Goal: Task Accomplishment & Management: Use online tool/utility

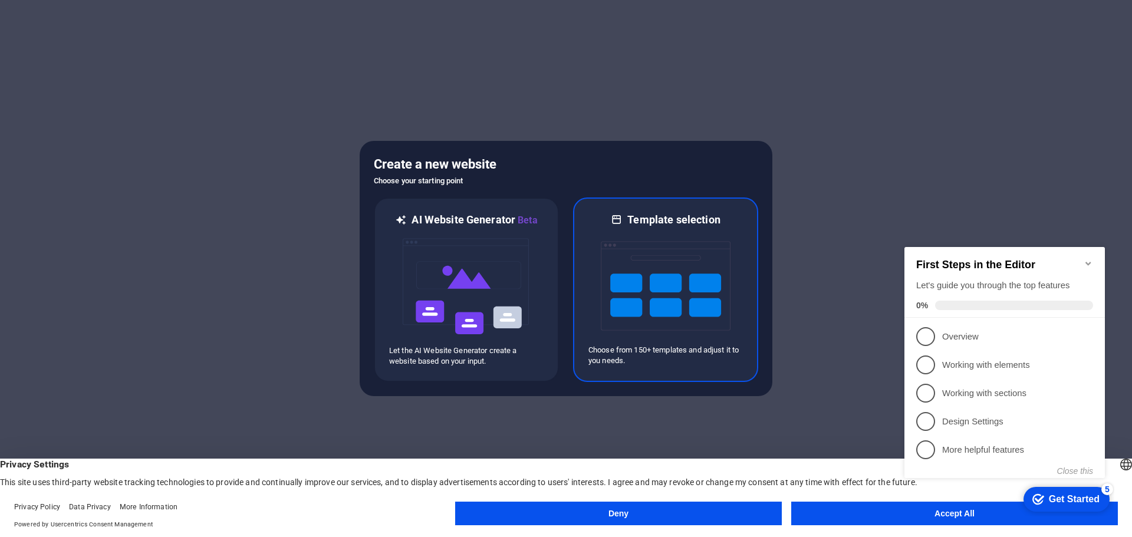
click at [684, 252] on img at bounding box center [666, 286] width 130 height 118
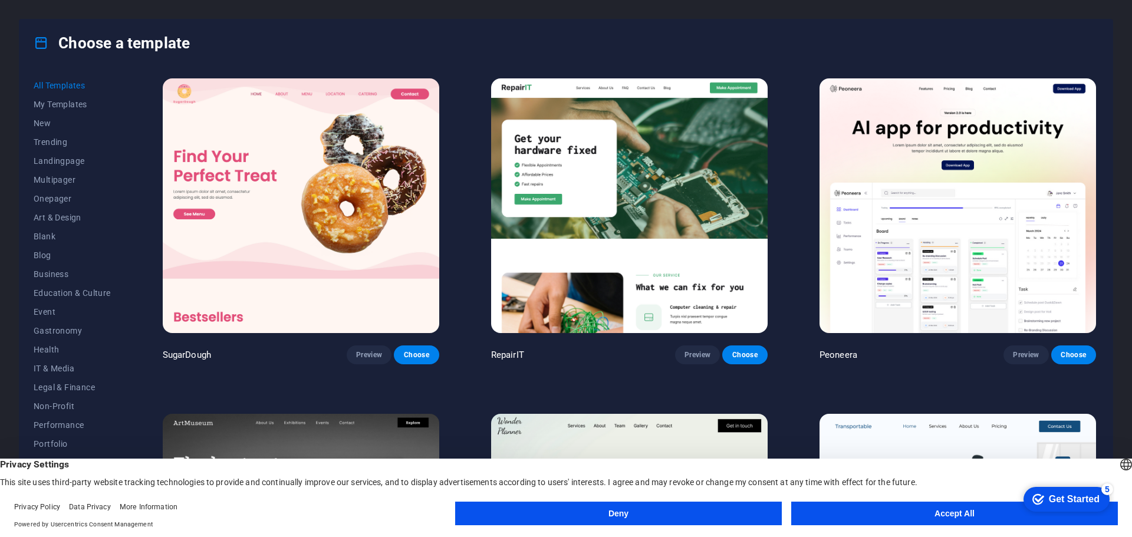
click at [947, 515] on button "Accept All" at bounding box center [954, 514] width 327 height 24
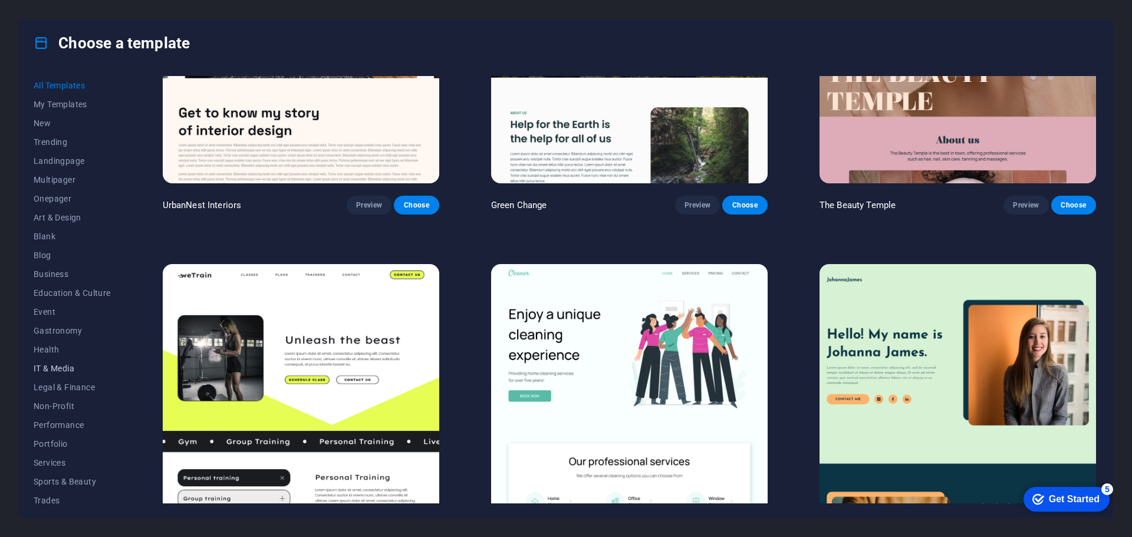
scroll to position [44, 0]
click at [56, 320] on span "IT & Media" at bounding box center [72, 324] width 77 height 9
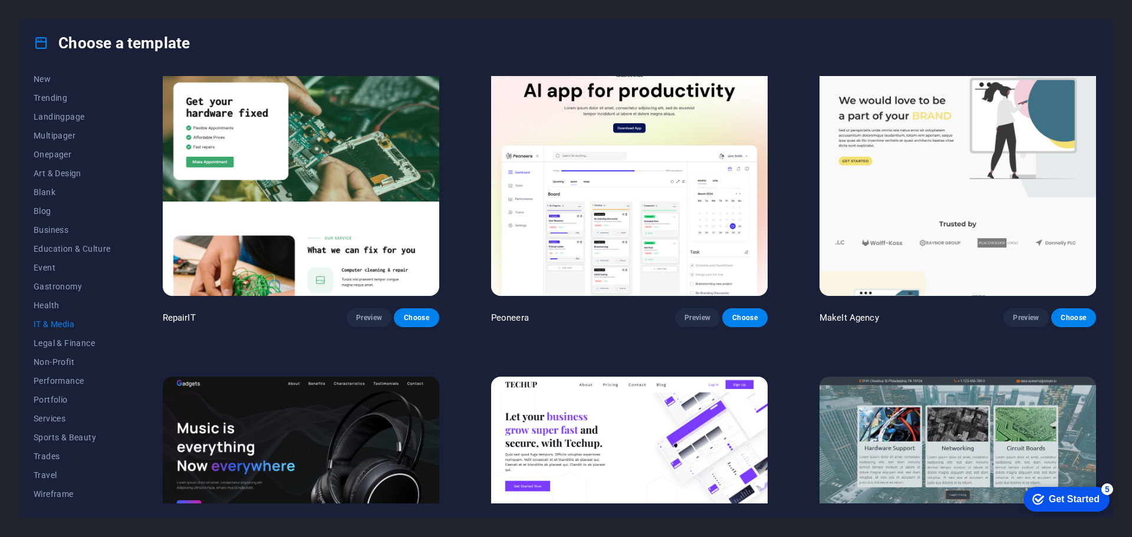
scroll to position [273, 0]
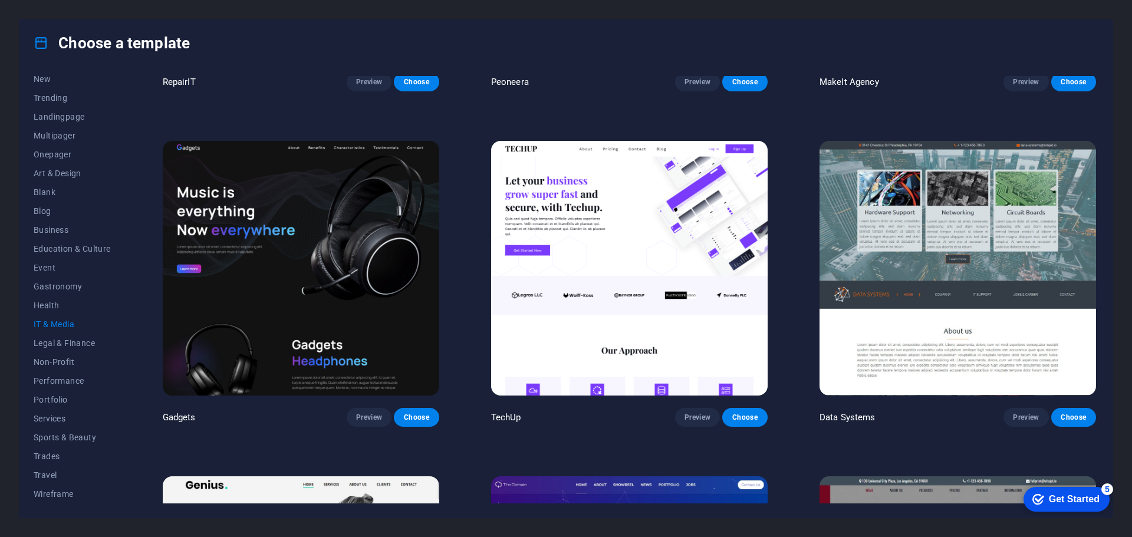
click at [274, 319] on img at bounding box center [301, 268] width 276 height 255
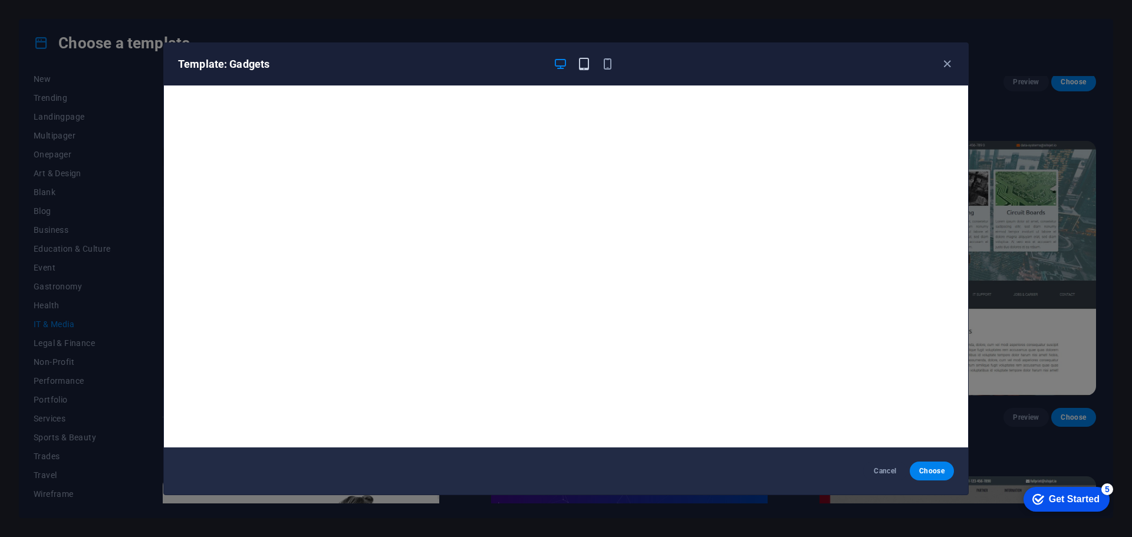
click at [585, 64] on icon "button" at bounding box center [584, 64] width 14 height 14
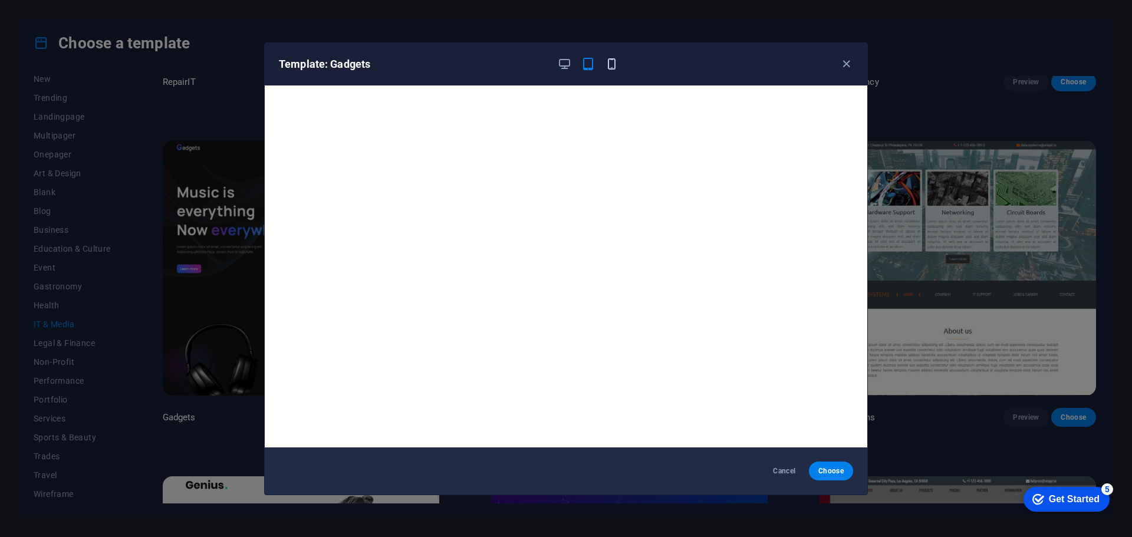
click at [612, 61] on icon "button" at bounding box center [612, 64] width 14 height 14
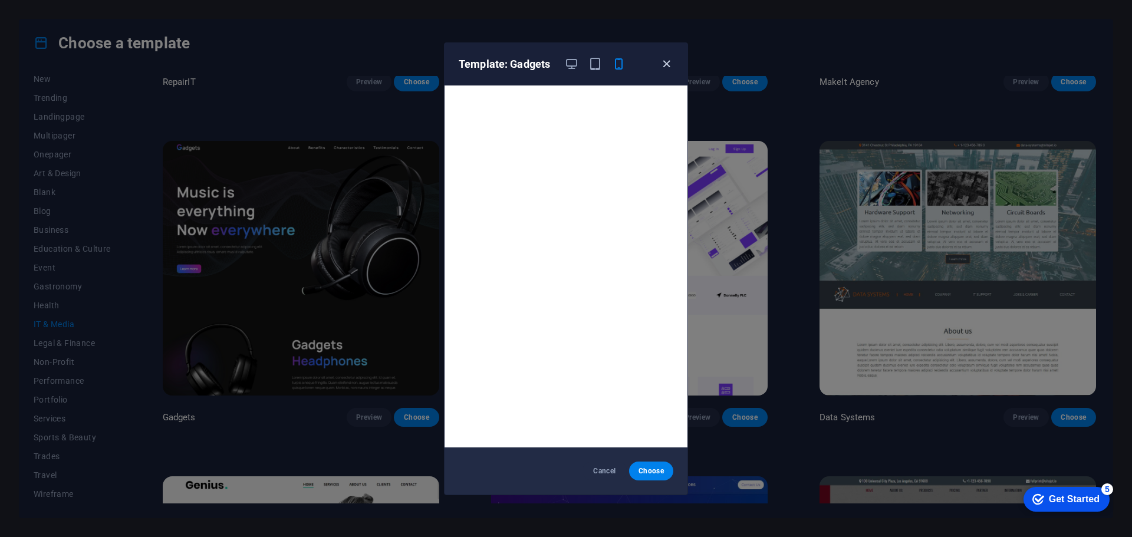
click at [664, 62] on icon "button" at bounding box center [667, 64] width 14 height 14
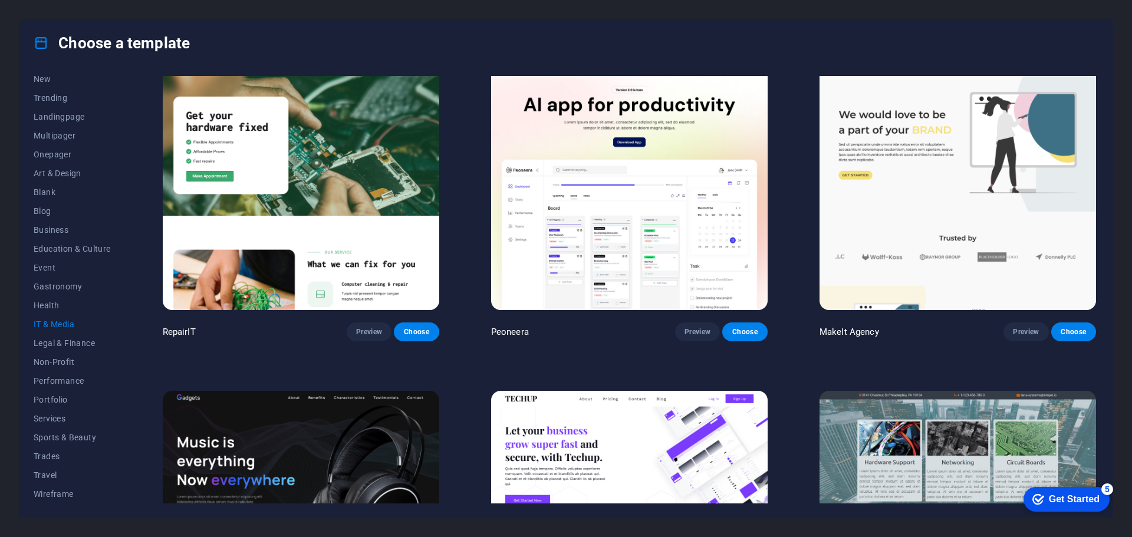
scroll to position [0, 0]
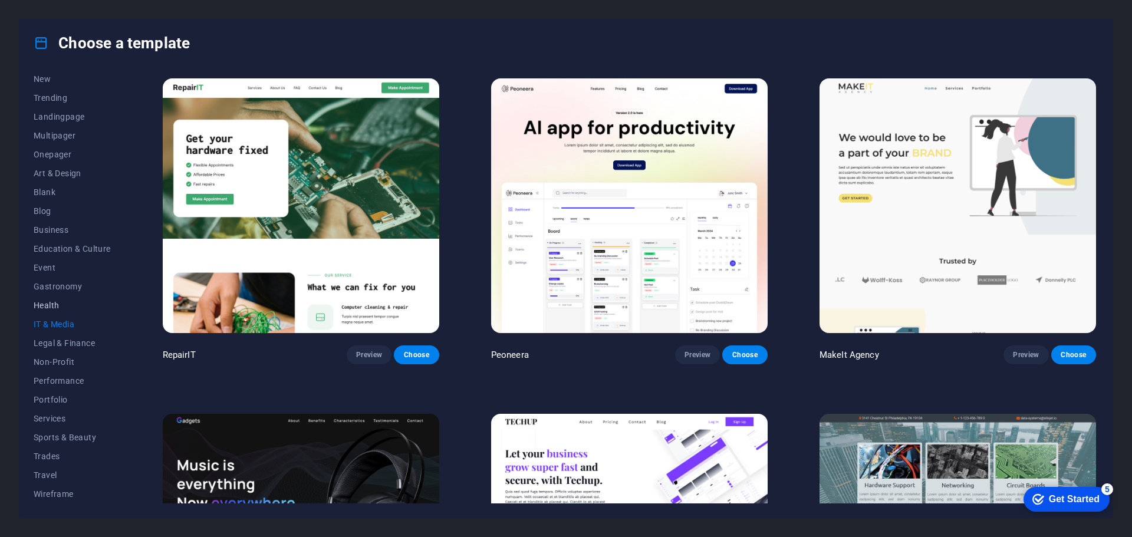
click at [55, 303] on span "Health" at bounding box center [72, 305] width 77 height 9
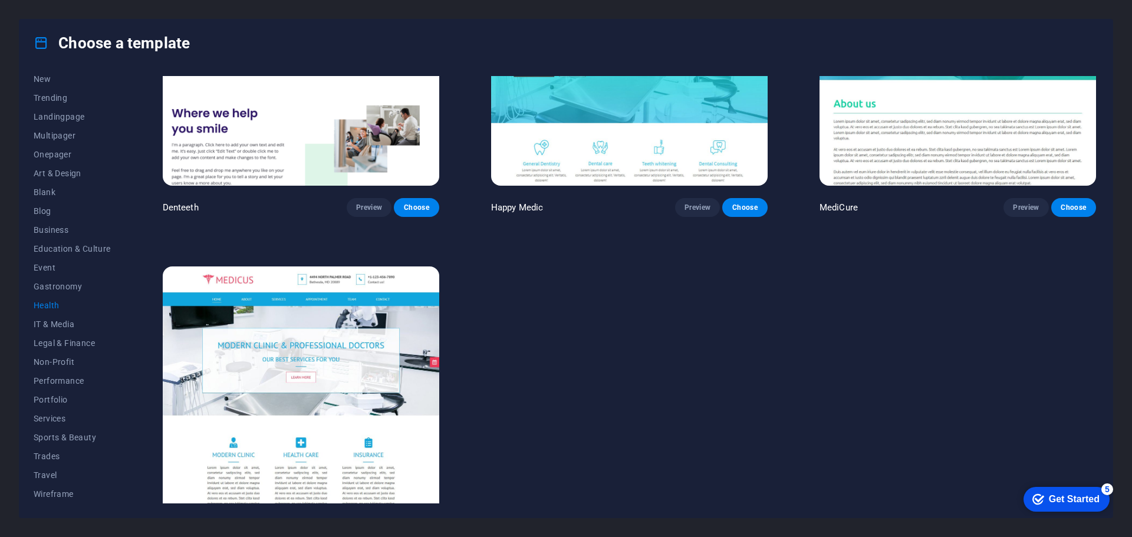
scroll to position [528, 0]
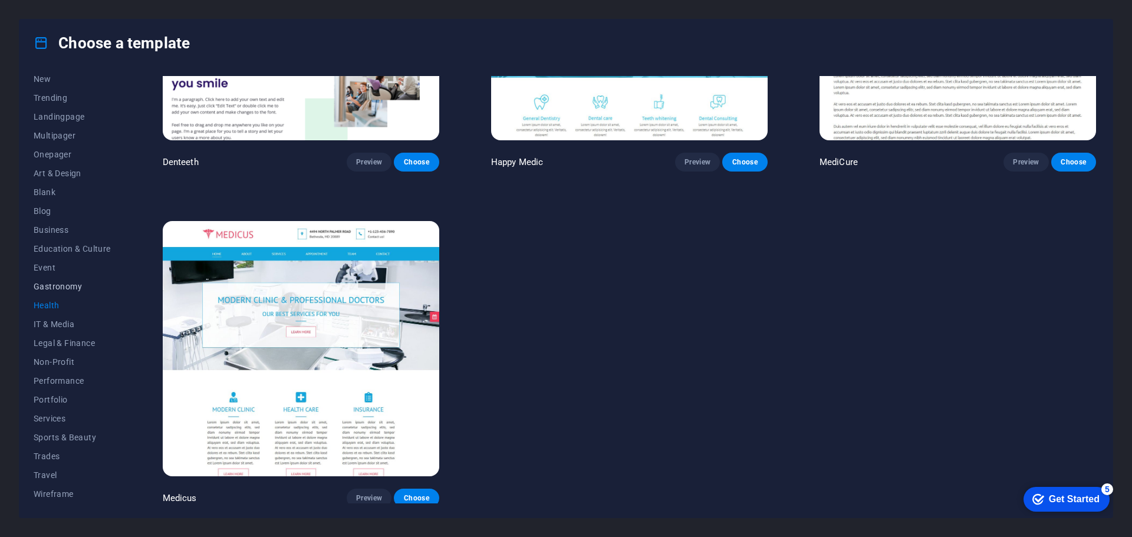
click at [55, 284] on span "Gastronomy" at bounding box center [72, 286] width 77 height 9
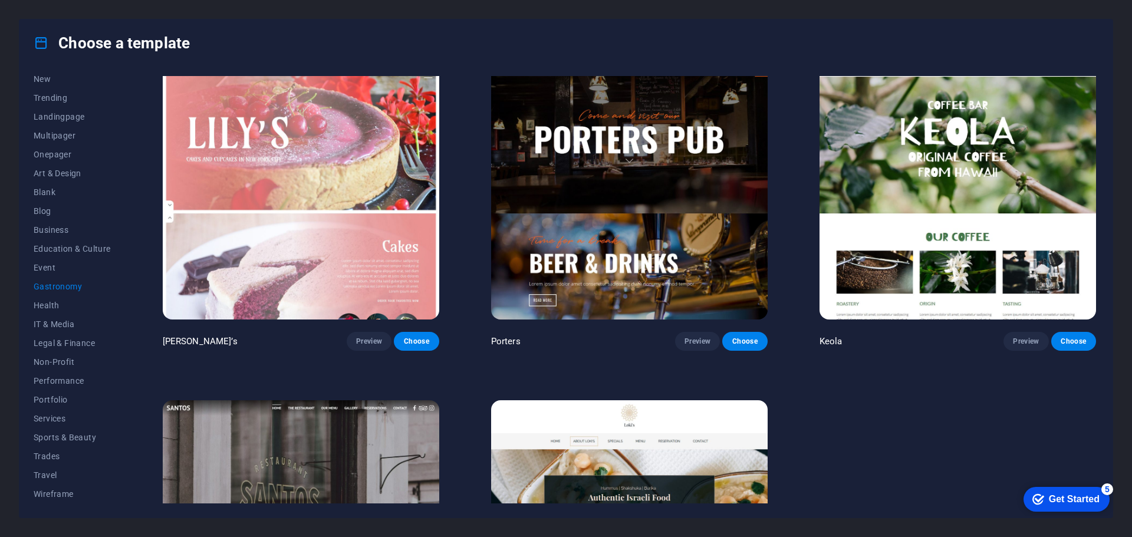
scroll to position [1531, 0]
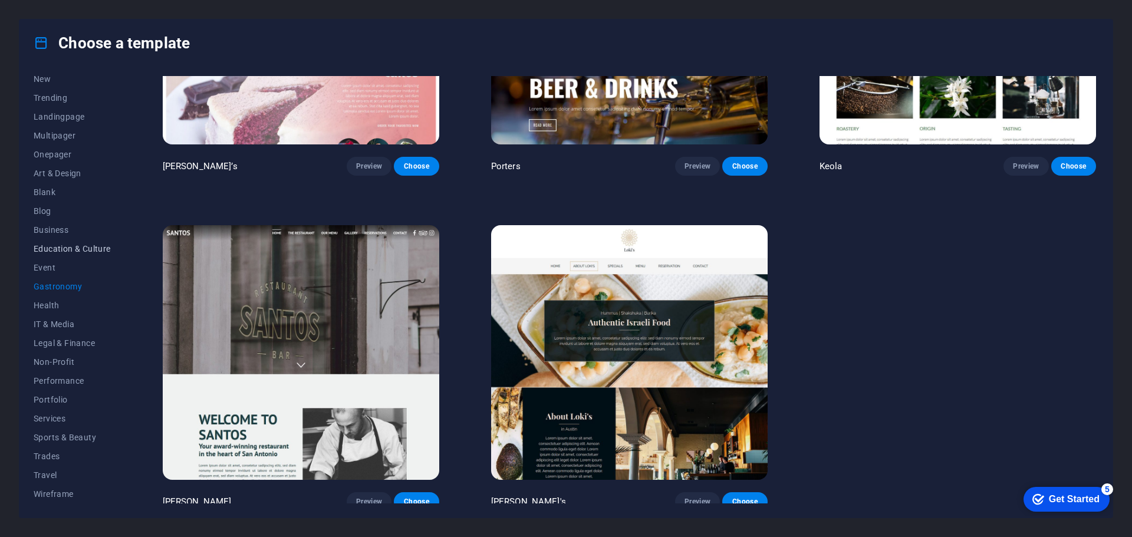
click at [52, 252] on span "Education & Culture" at bounding box center [72, 248] width 77 height 9
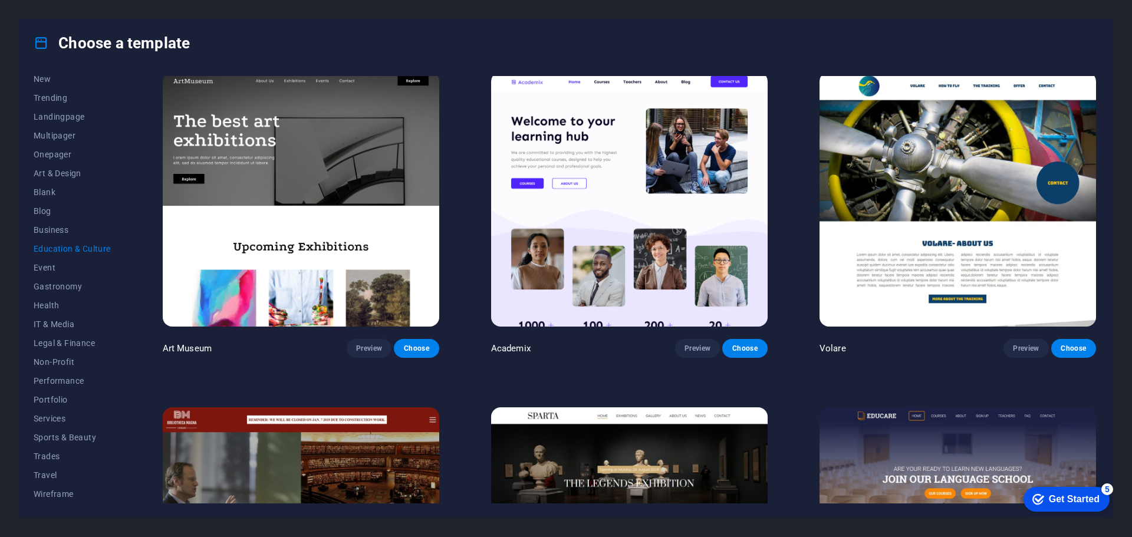
scroll to position [0, 0]
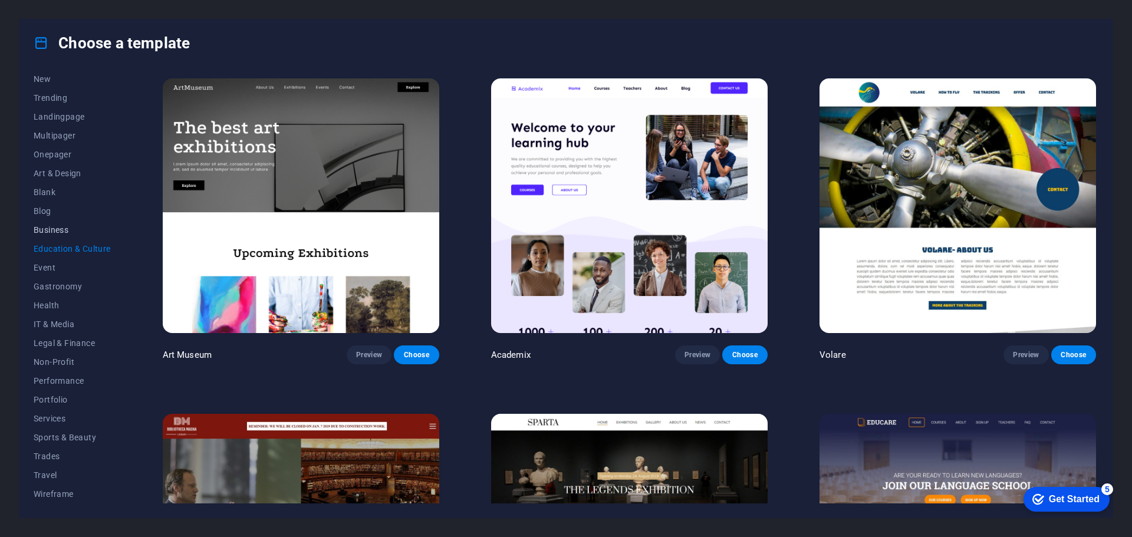
click at [55, 232] on span "Business" at bounding box center [72, 229] width 77 height 9
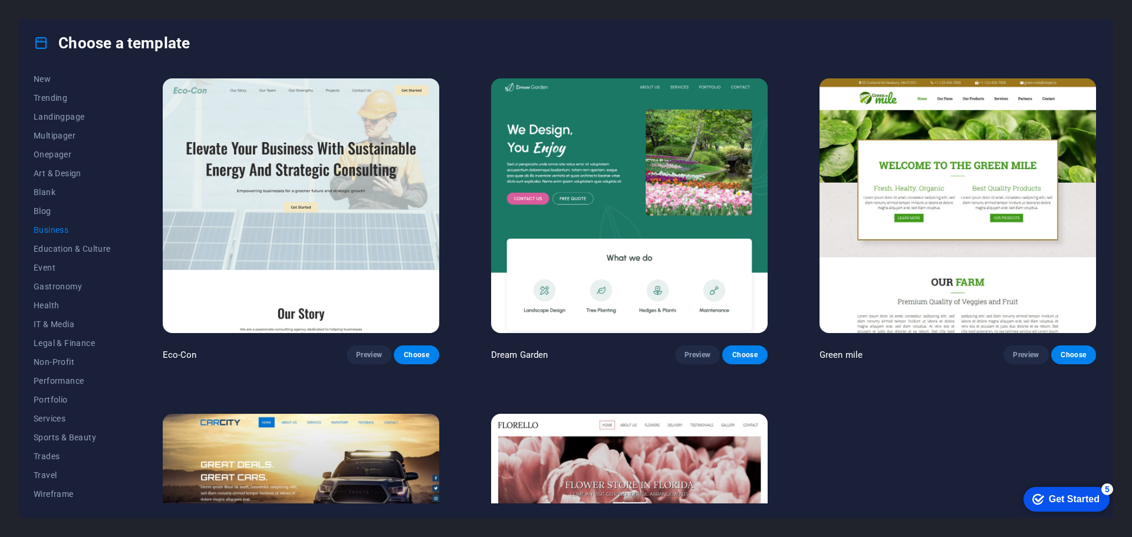
scroll to position [194, 0]
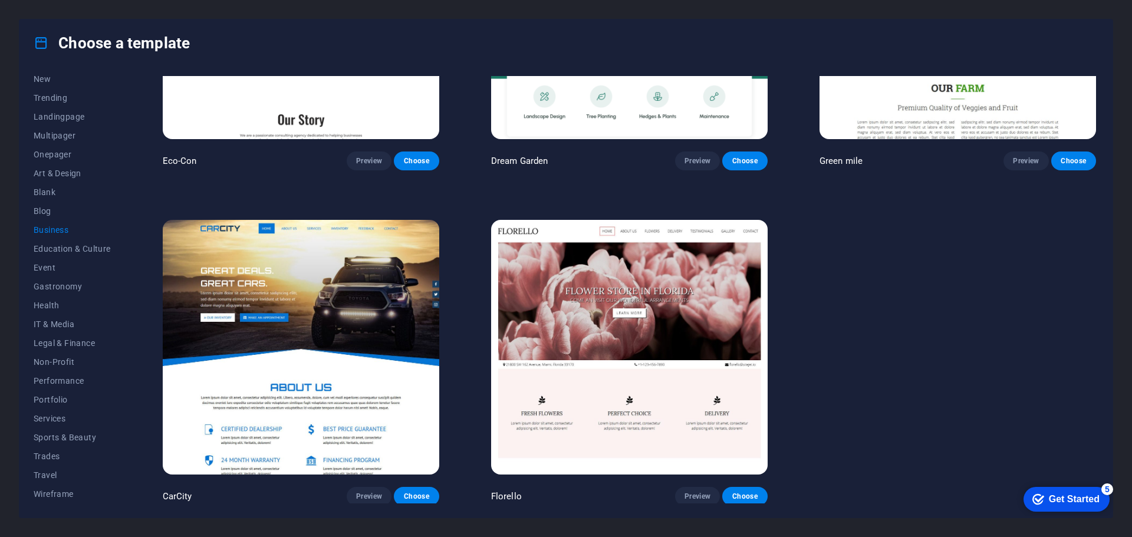
click at [279, 317] on img at bounding box center [301, 347] width 276 height 255
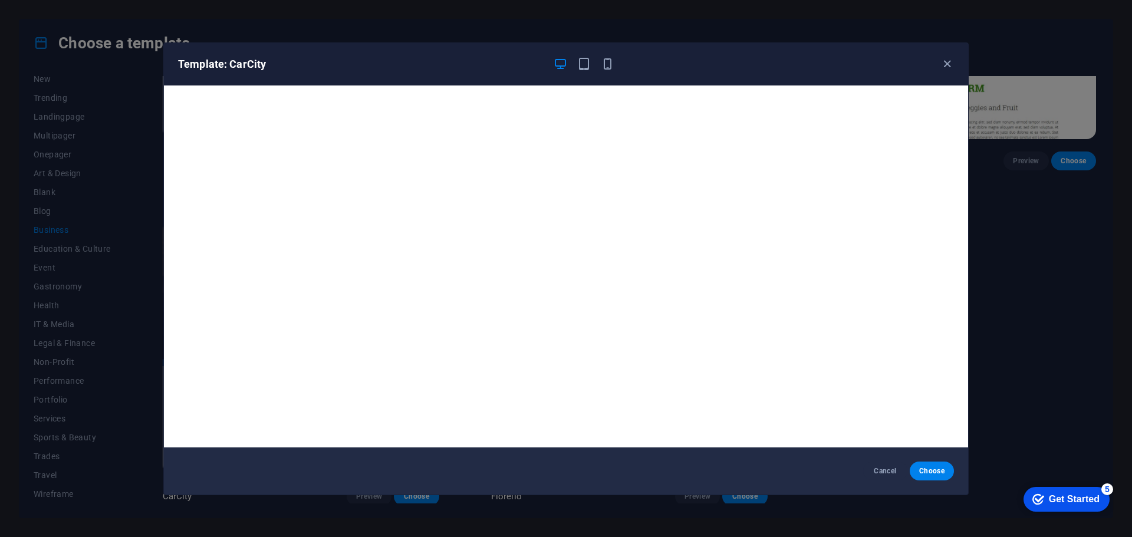
click at [1049, 318] on div "Template: CarCity Cancel Choose" at bounding box center [566, 268] width 1132 height 537
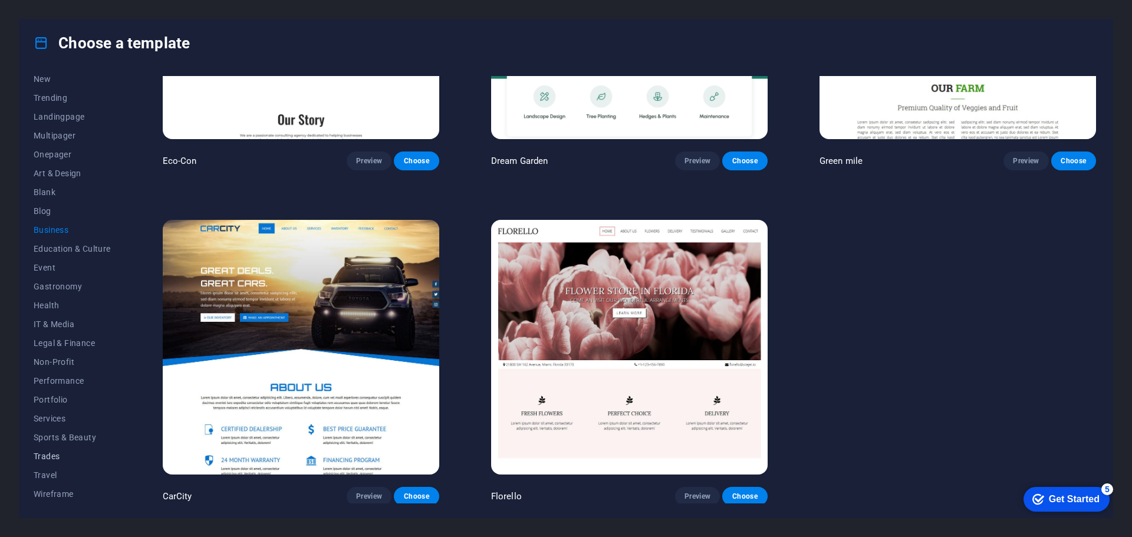
click at [60, 457] on span "Trades" at bounding box center [72, 456] width 77 height 9
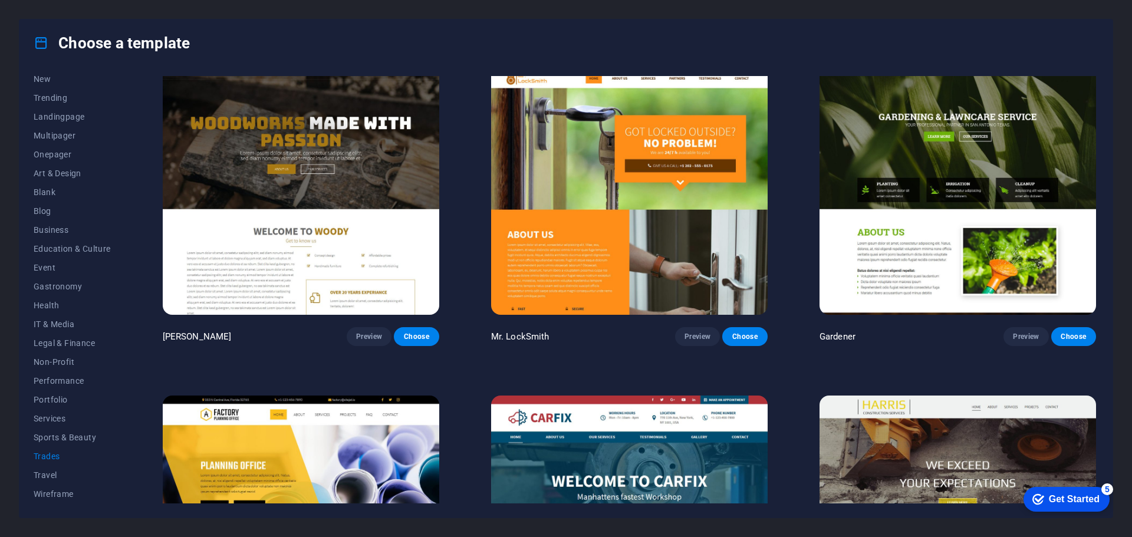
scroll to position [528, 0]
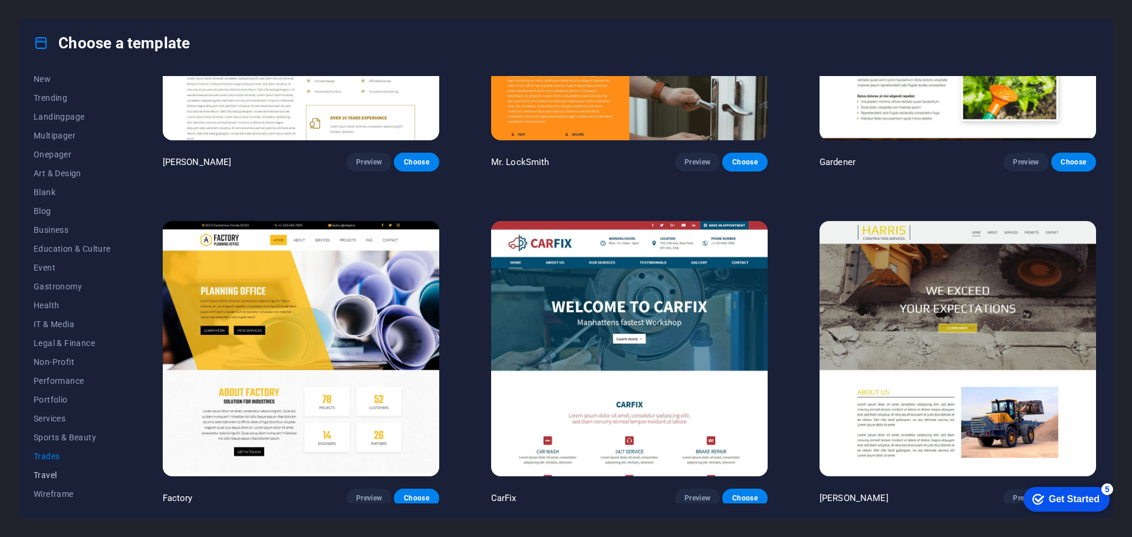
click at [55, 474] on span "Travel" at bounding box center [72, 474] width 77 height 9
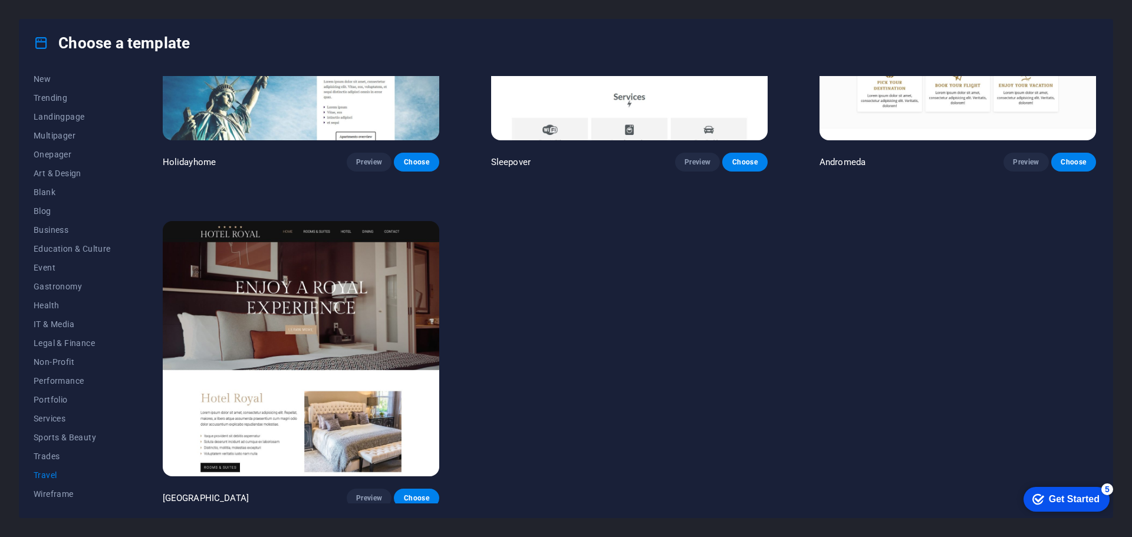
scroll to position [292, 0]
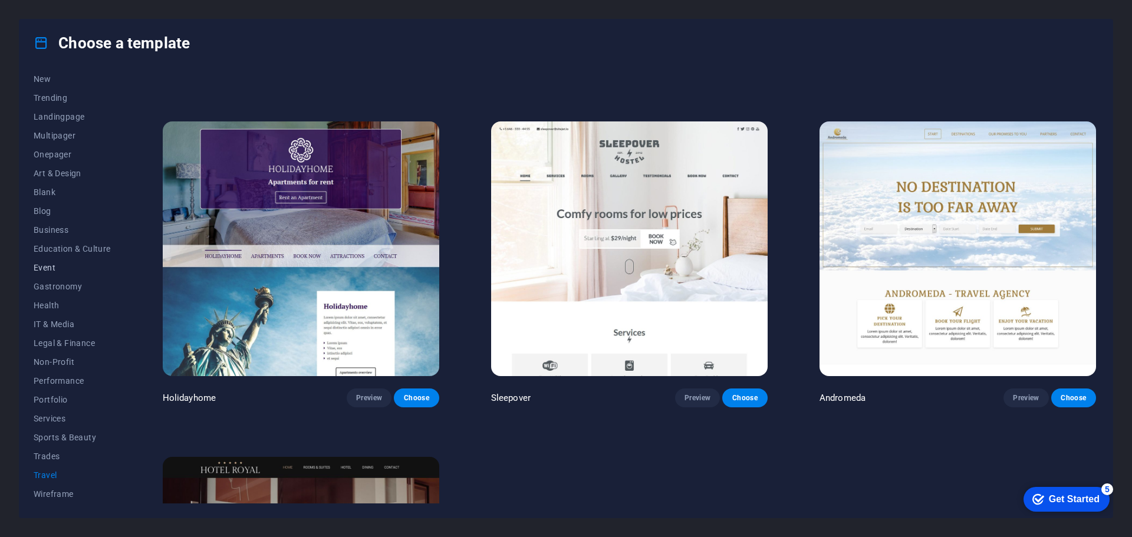
click at [45, 272] on button "Event" at bounding box center [72, 267] width 77 height 19
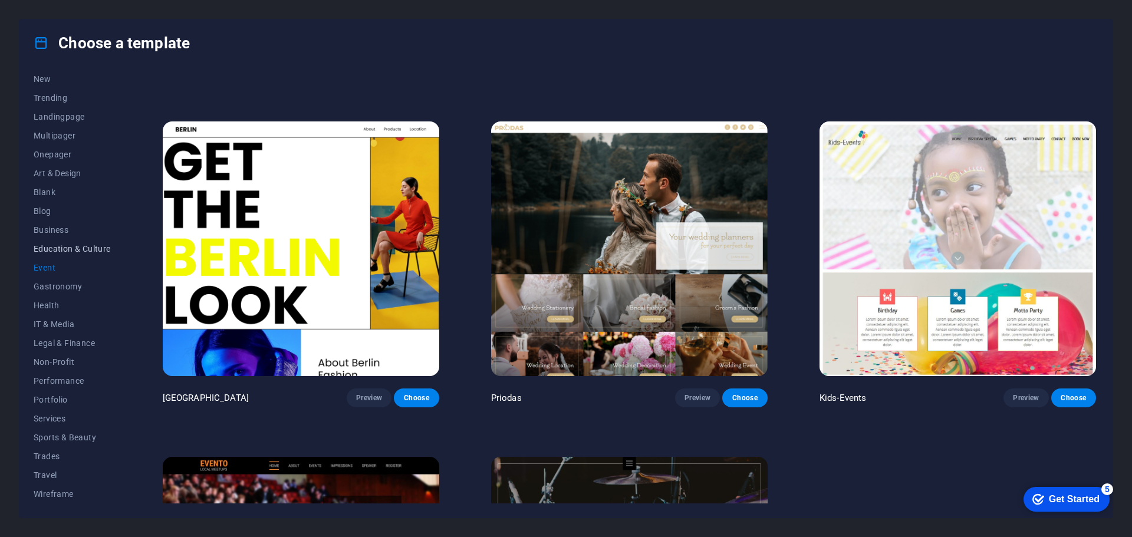
scroll to position [0, 0]
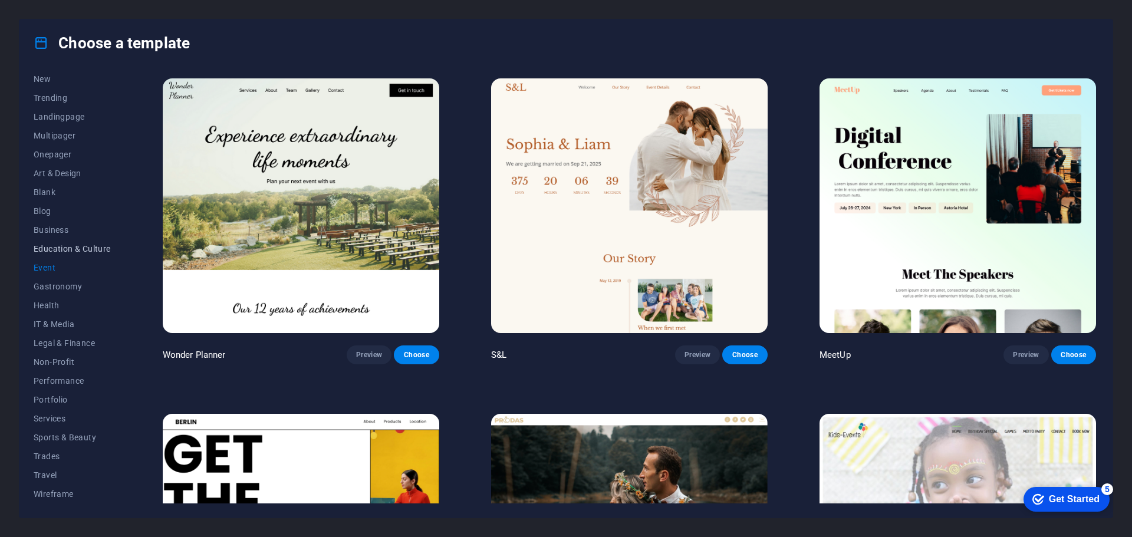
click at [61, 244] on span "Education & Culture" at bounding box center [72, 248] width 77 height 9
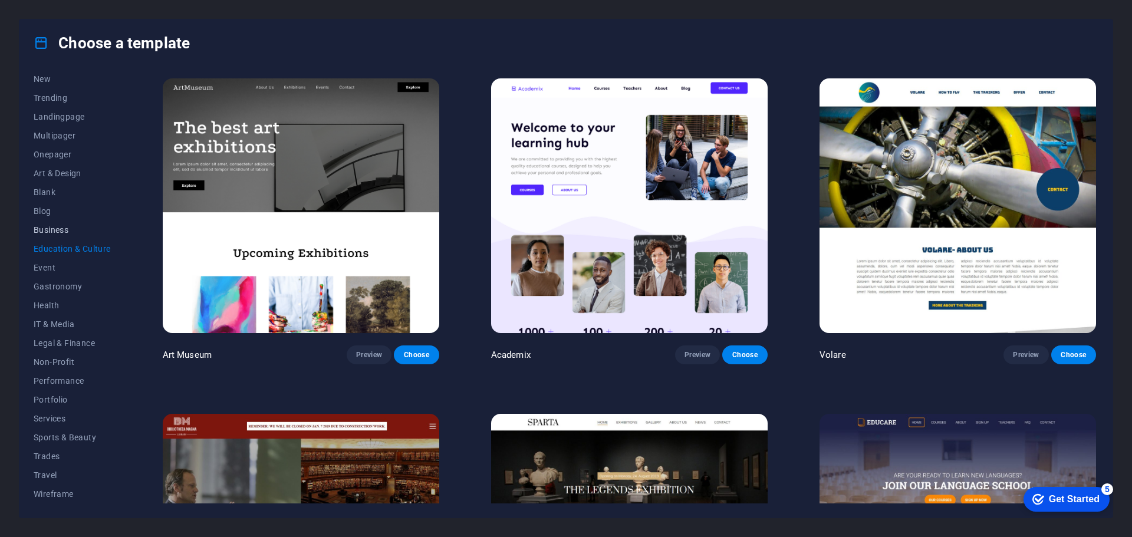
click at [49, 228] on span "Business" at bounding box center [72, 229] width 77 height 9
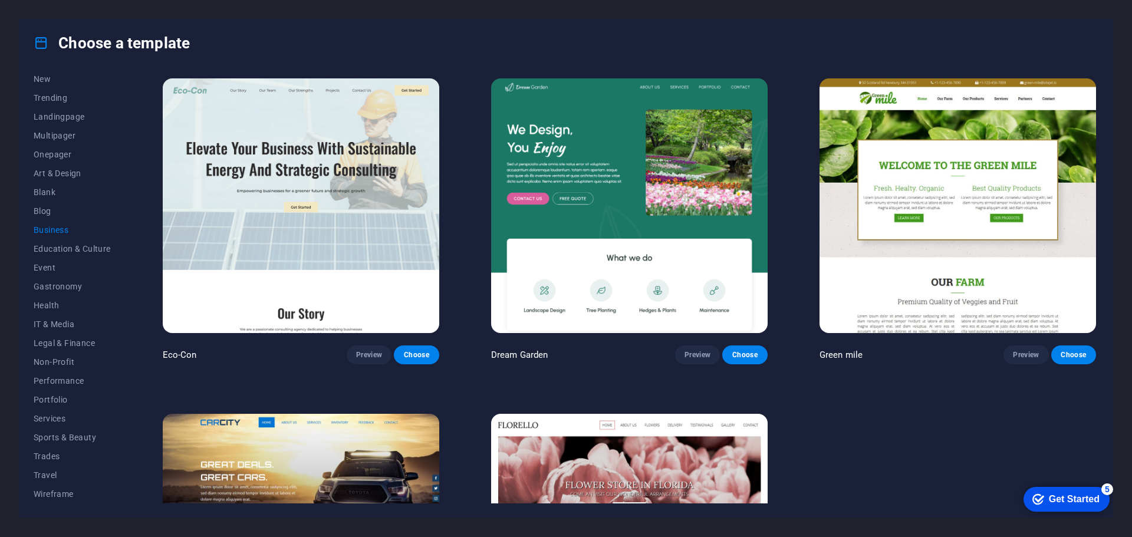
click at [299, 221] on img at bounding box center [301, 205] width 276 height 255
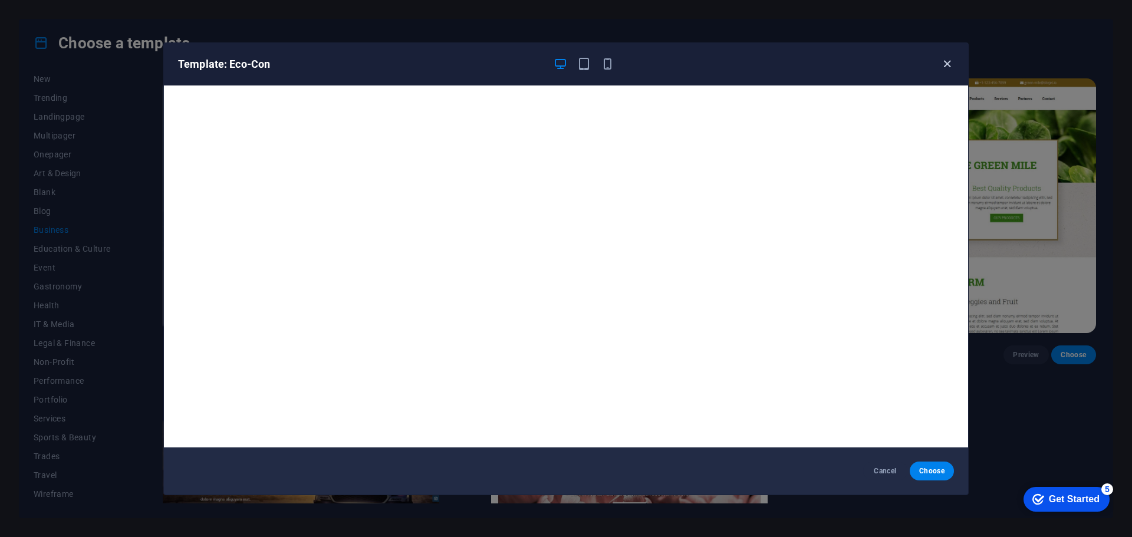
click at [947, 66] on icon "button" at bounding box center [947, 64] width 14 height 14
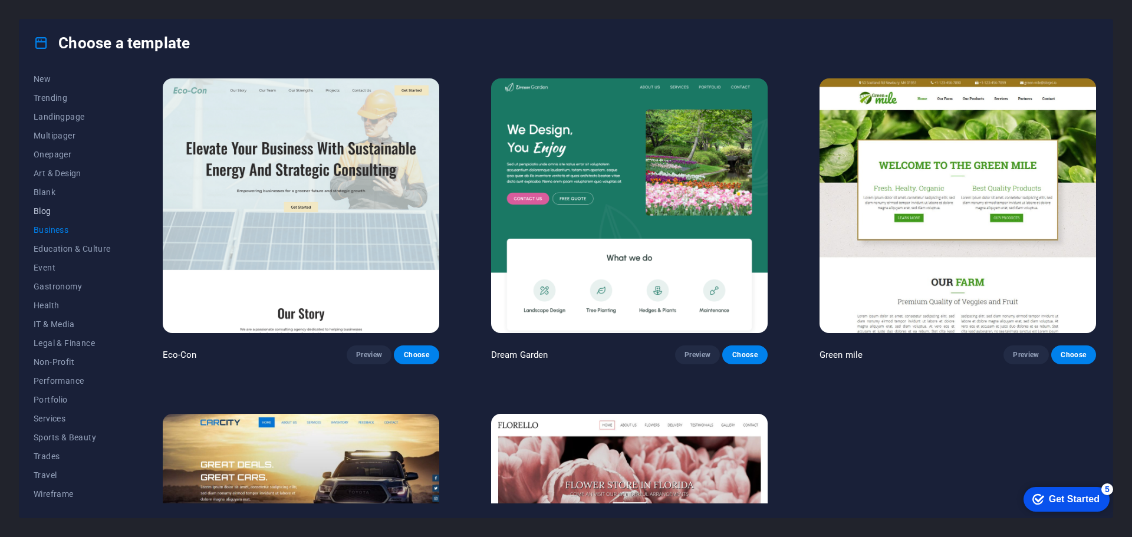
click at [55, 212] on span "Blog" at bounding box center [72, 210] width 77 height 9
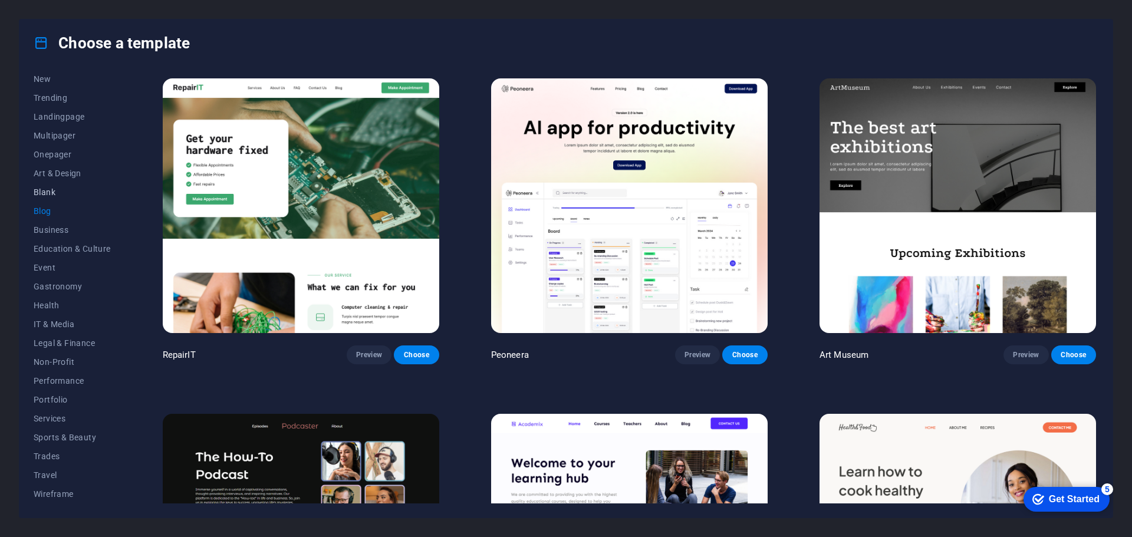
click at [54, 193] on span "Blank" at bounding box center [72, 191] width 77 height 9
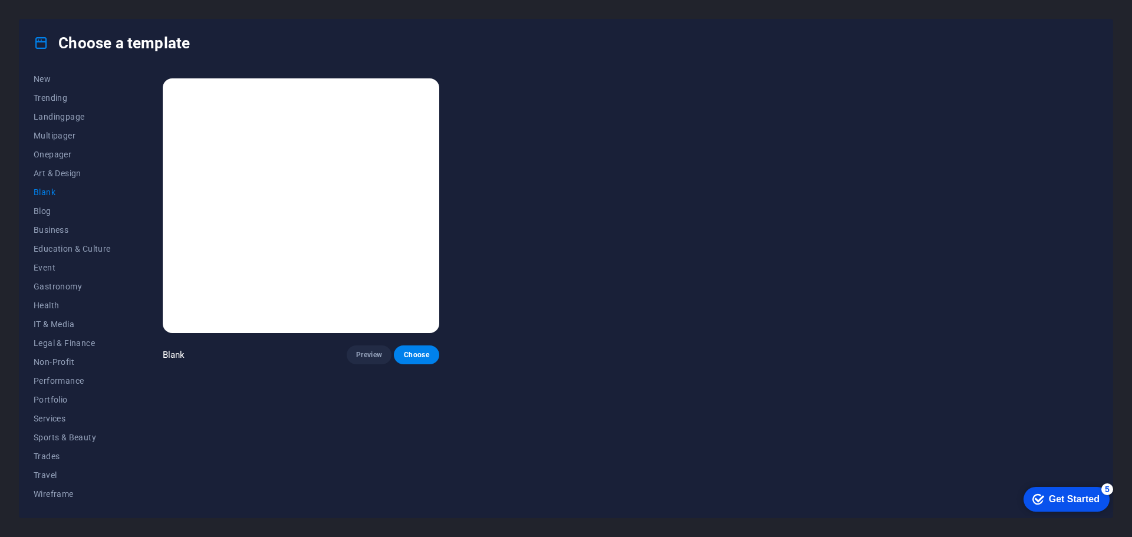
click at [334, 193] on img at bounding box center [301, 205] width 276 height 255
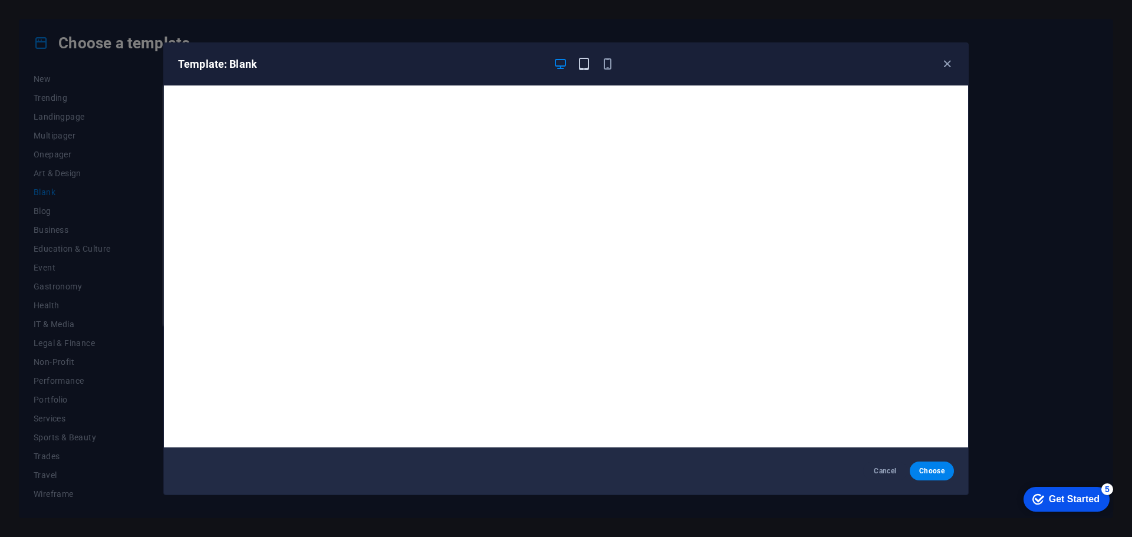
click at [587, 65] on icon "button" at bounding box center [584, 64] width 14 height 14
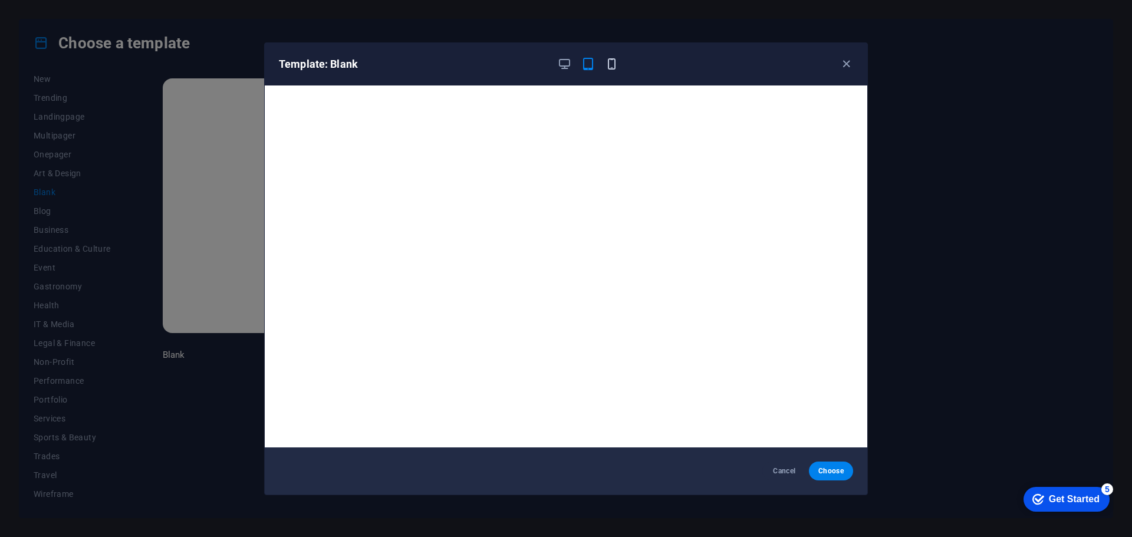
click at [608, 66] on icon "button" at bounding box center [612, 64] width 14 height 14
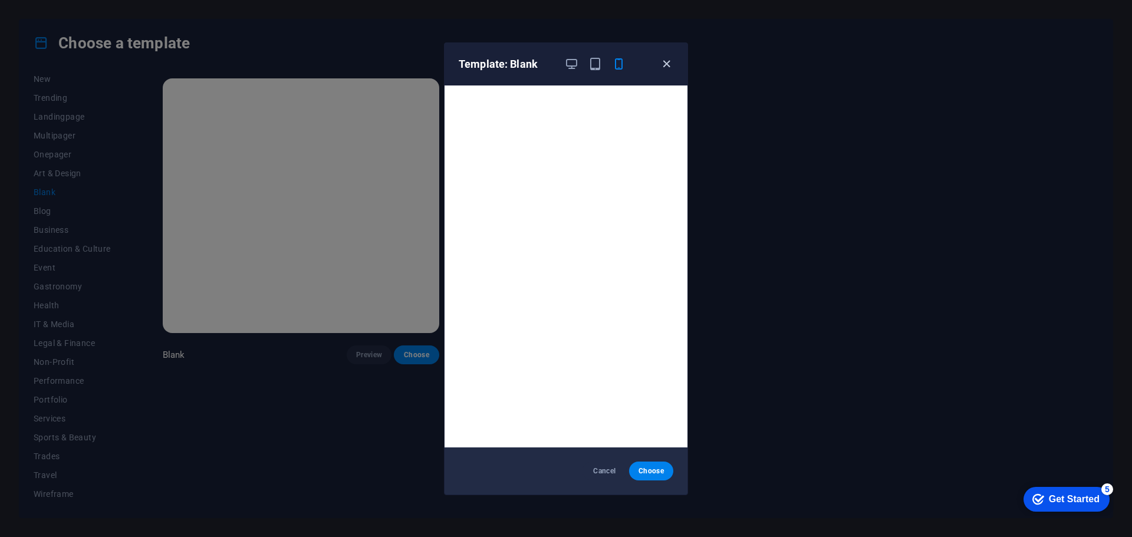
click at [667, 67] on icon "button" at bounding box center [667, 64] width 14 height 14
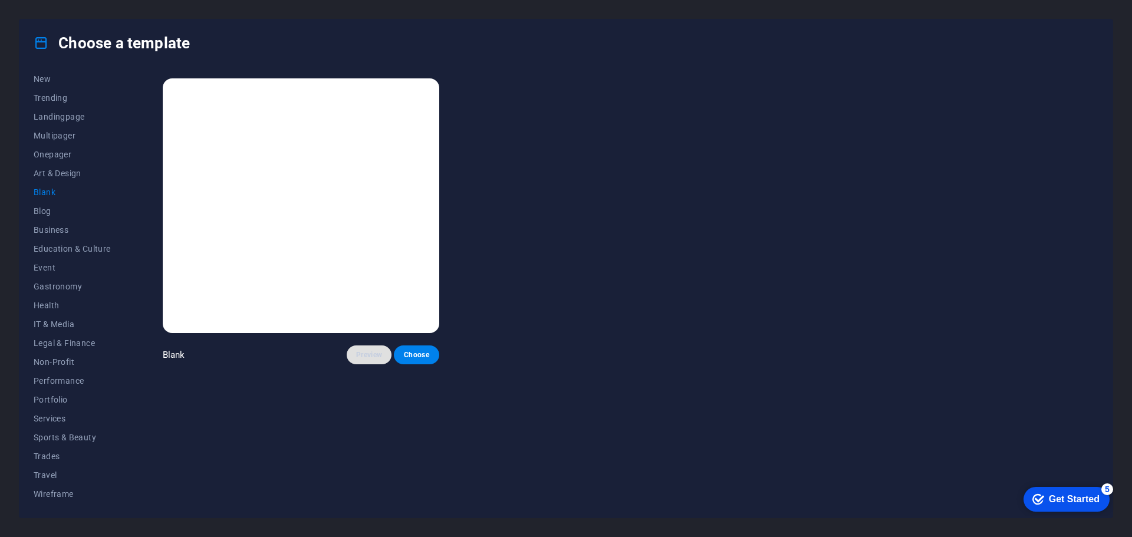
click at [367, 353] on span "Preview" at bounding box center [369, 354] width 26 height 9
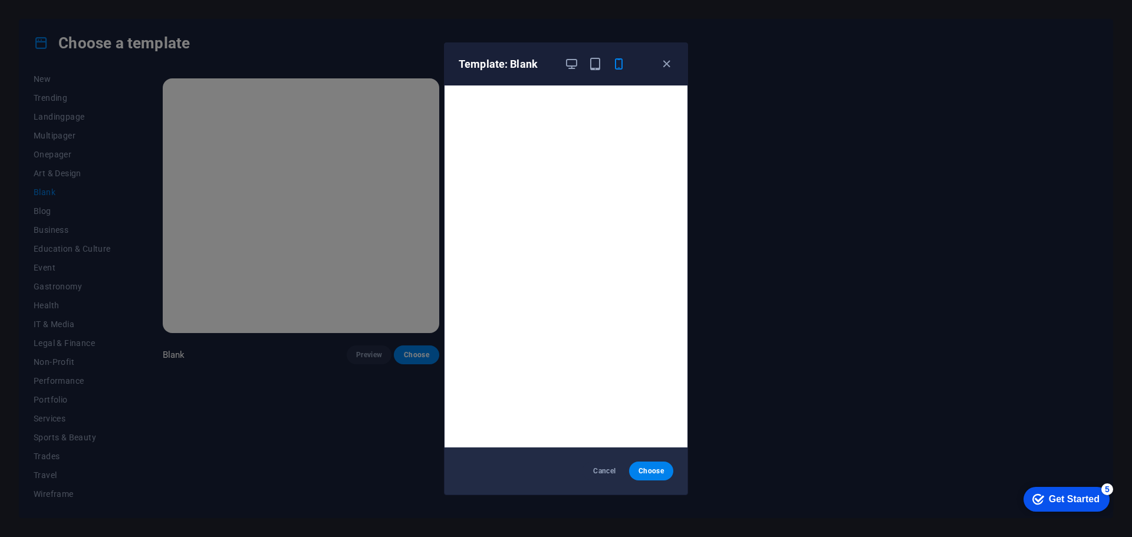
click at [670, 52] on div "Template: Blank" at bounding box center [566, 64] width 243 height 42
click at [670, 63] on icon "button" at bounding box center [667, 64] width 14 height 14
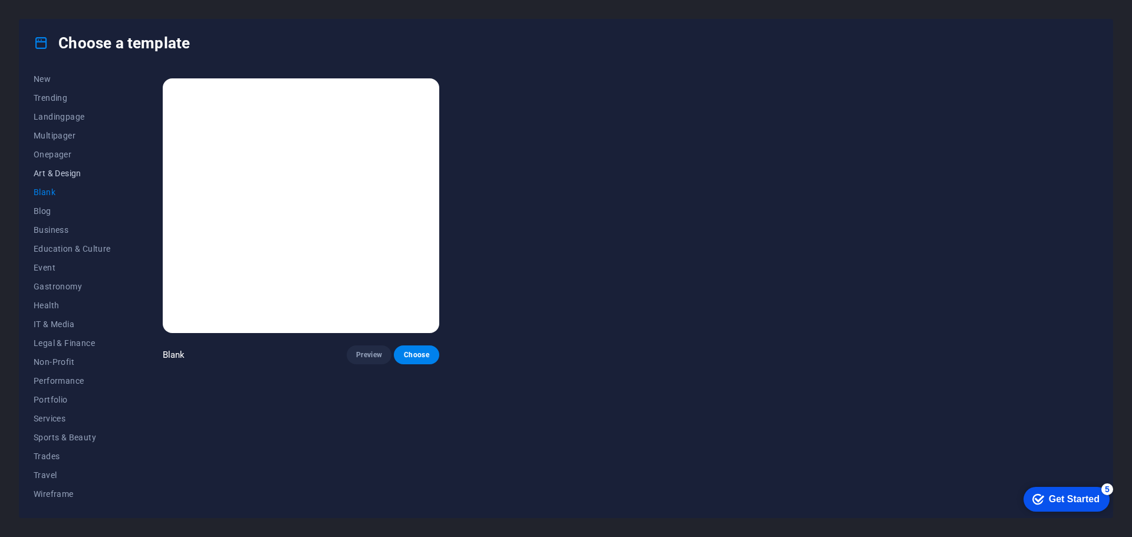
click at [64, 173] on span "Art & Design" at bounding box center [72, 173] width 77 height 9
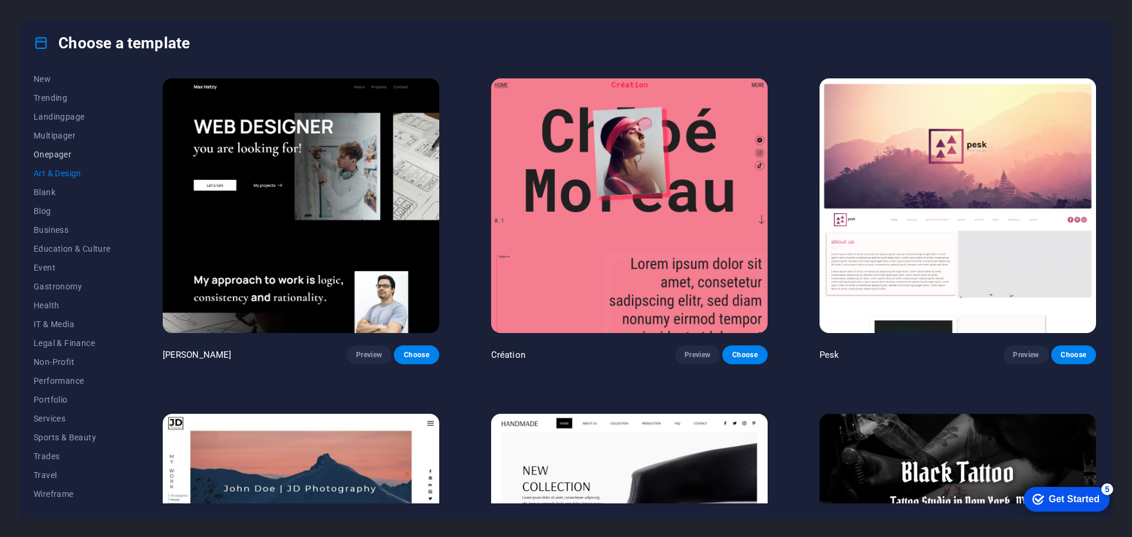
click at [58, 156] on span "Onepager" at bounding box center [72, 154] width 77 height 9
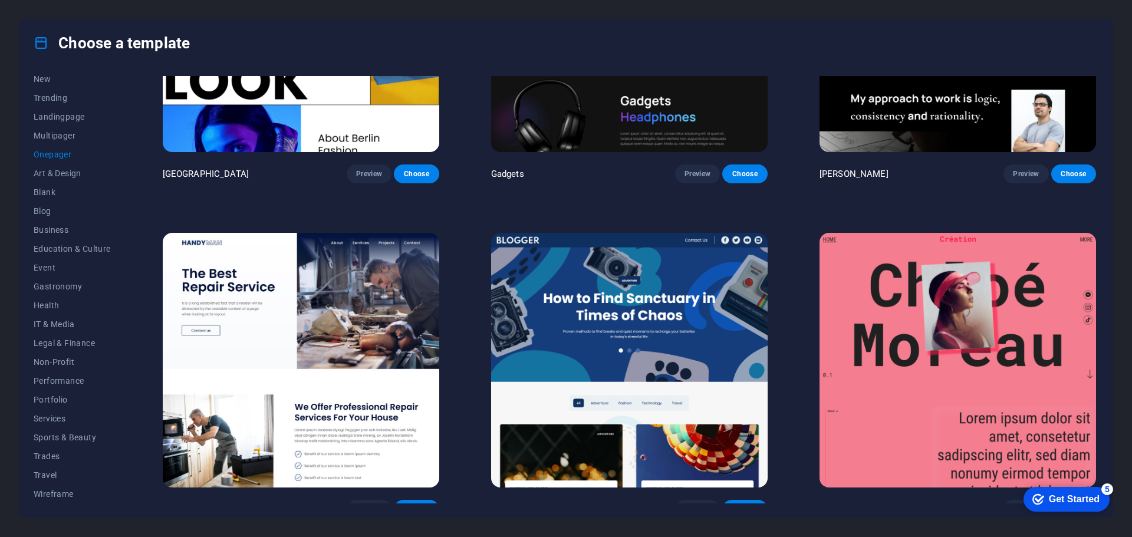
scroll to position [1533, 0]
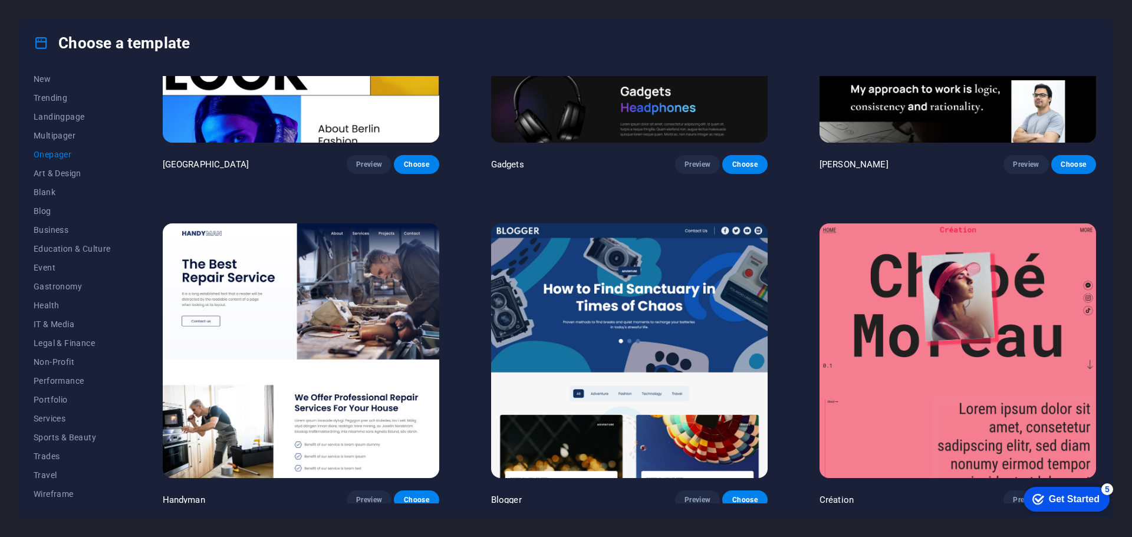
click at [610, 330] on img at bounding box center [629, 350] width 276 height 255
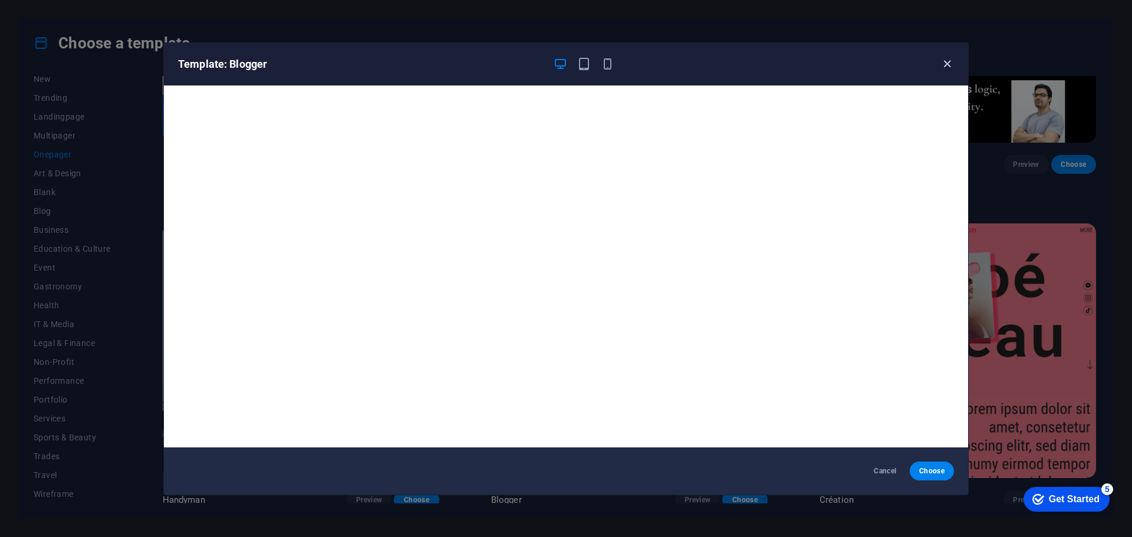
click at [949, 62] on icon "button" at bounding box center [947, 64] width 14 height 14
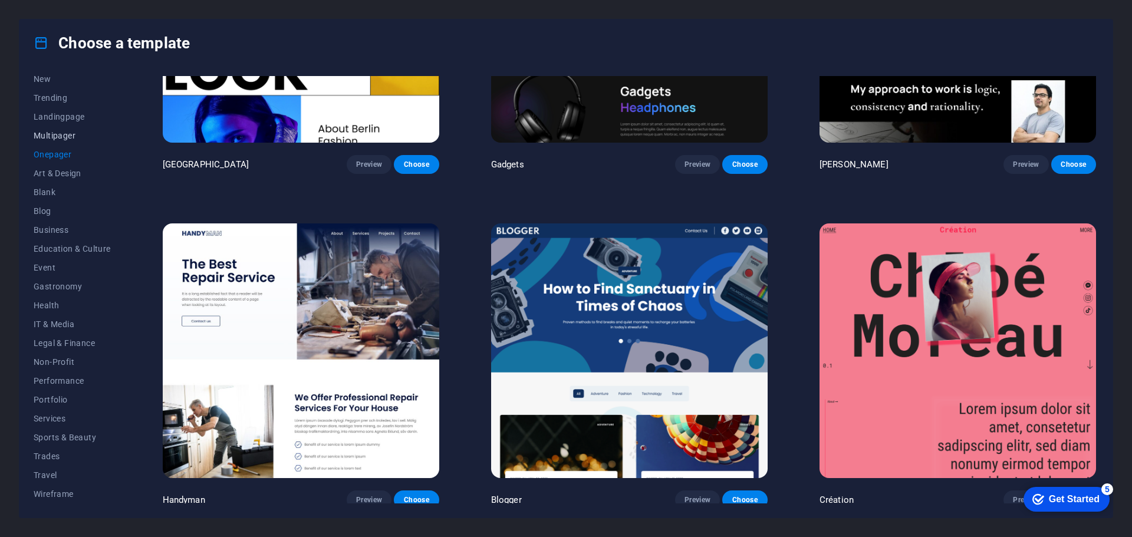
click at [62, 135] on span "Multipager" at bounding box center [72, 135] width 77 height 9
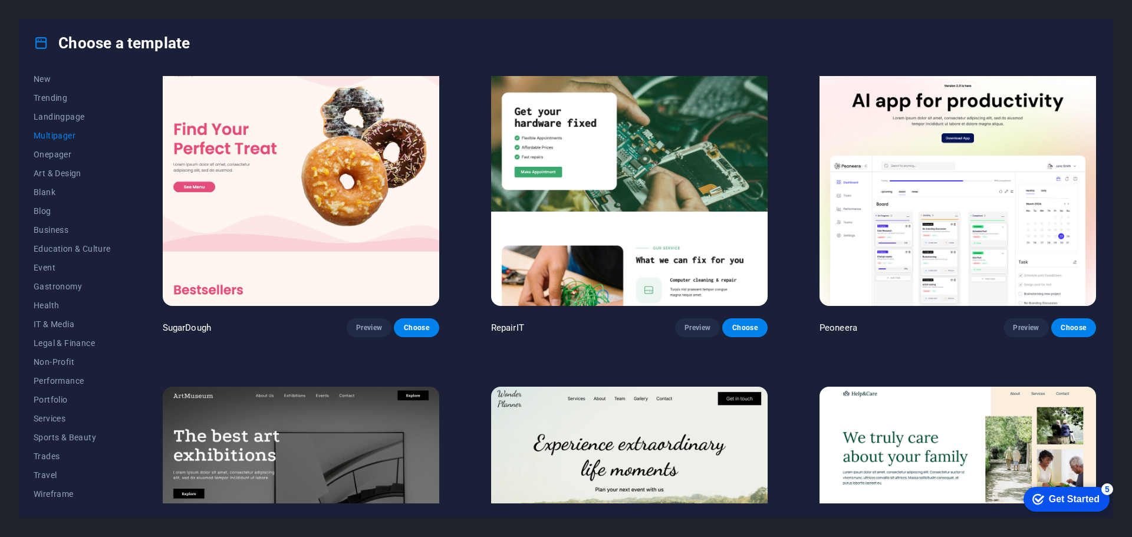
scroll to position [0, 0]
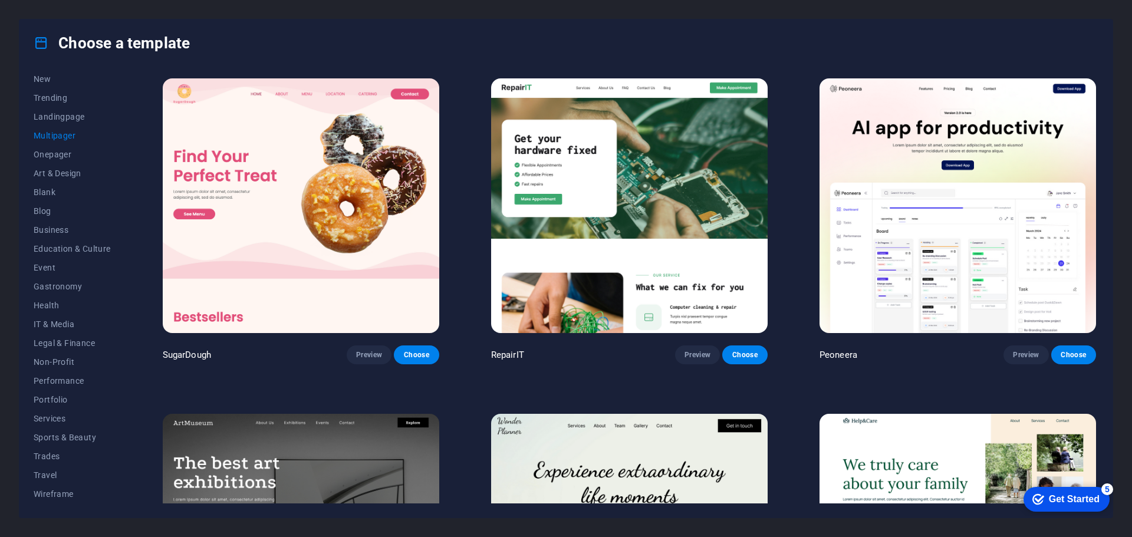
click at [294, 201] on img at bounding box center [301, 205] width 276 height 255
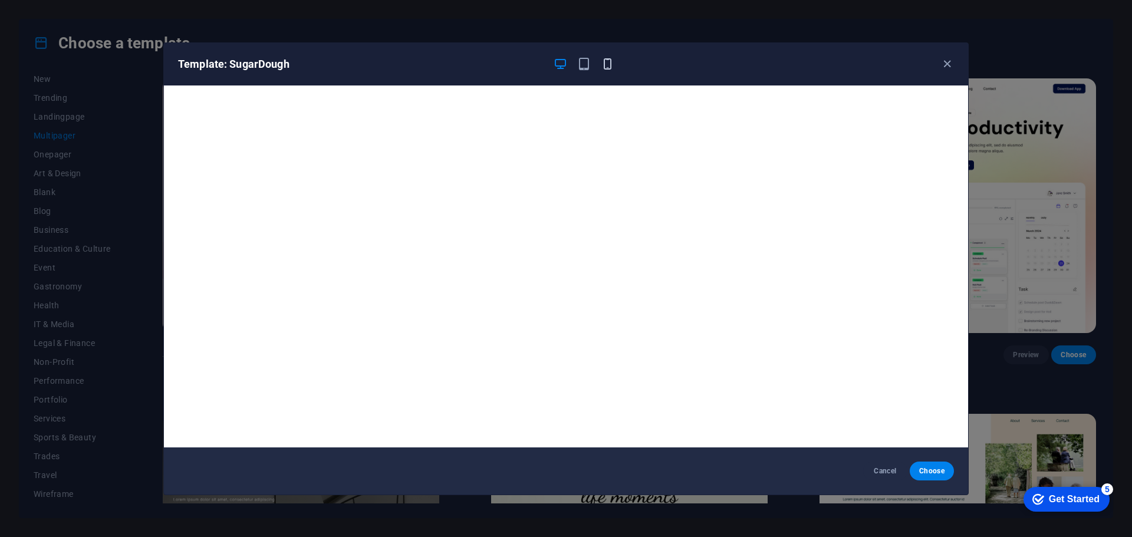
click at [605, 66] on icon "button" at bounding box center [608, 64] width 14 height 14
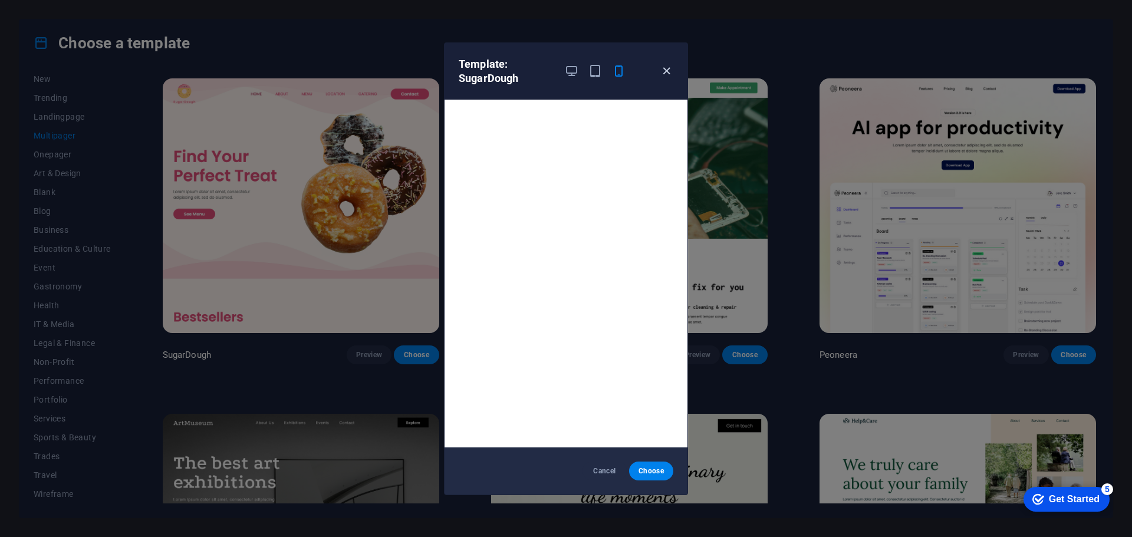
click at [667, 68] on icon "button" at bounding box center [667, 71] width 14 height 14
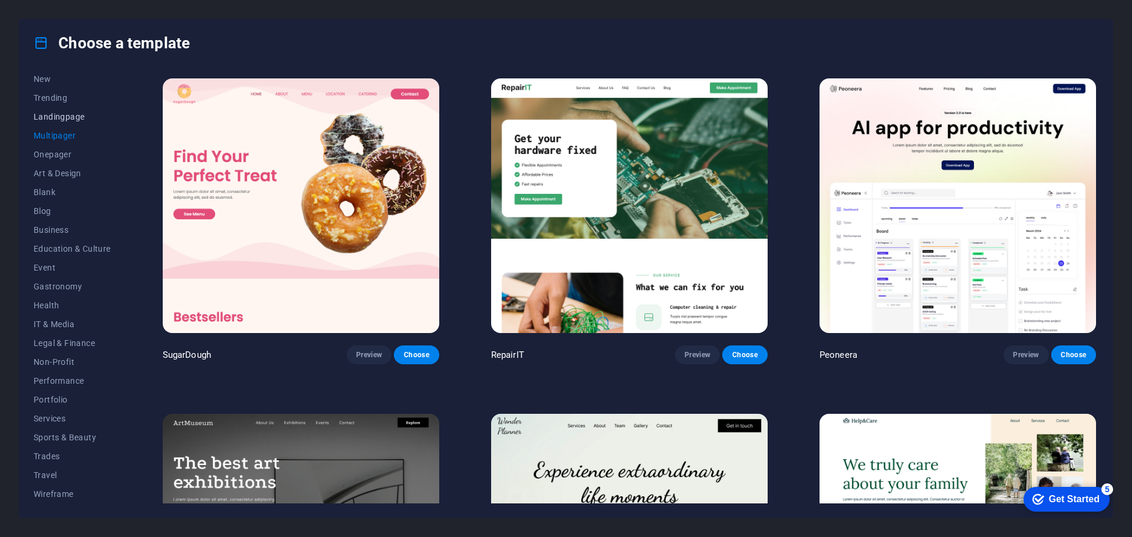
click at [62, 117] on span "Landingpage" at bounding box center [72, 116] width 77 height 9
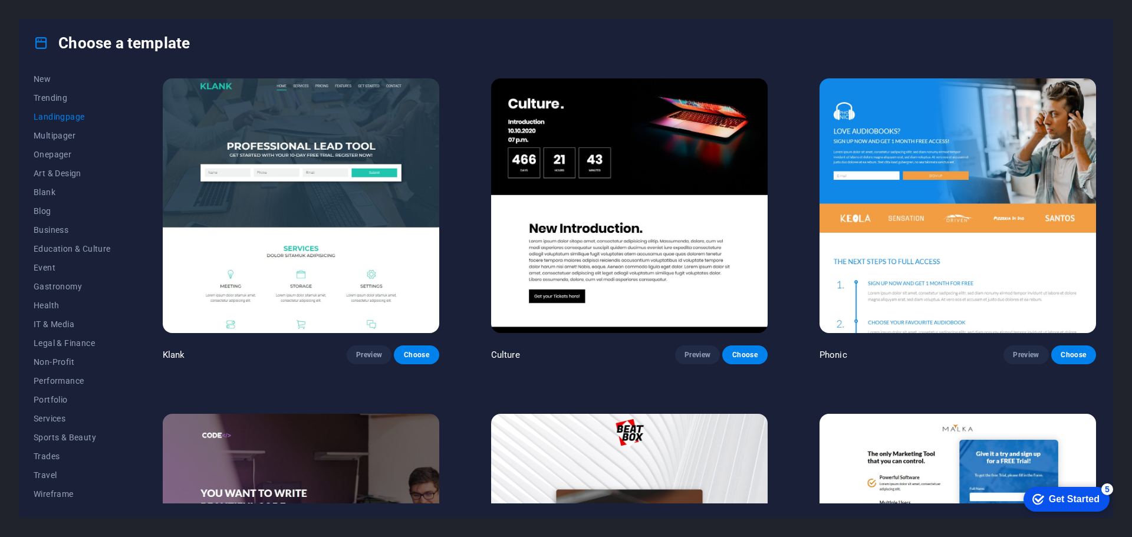
click at [594, 171] on img at bounding box center [629, 205] width 276 height 255
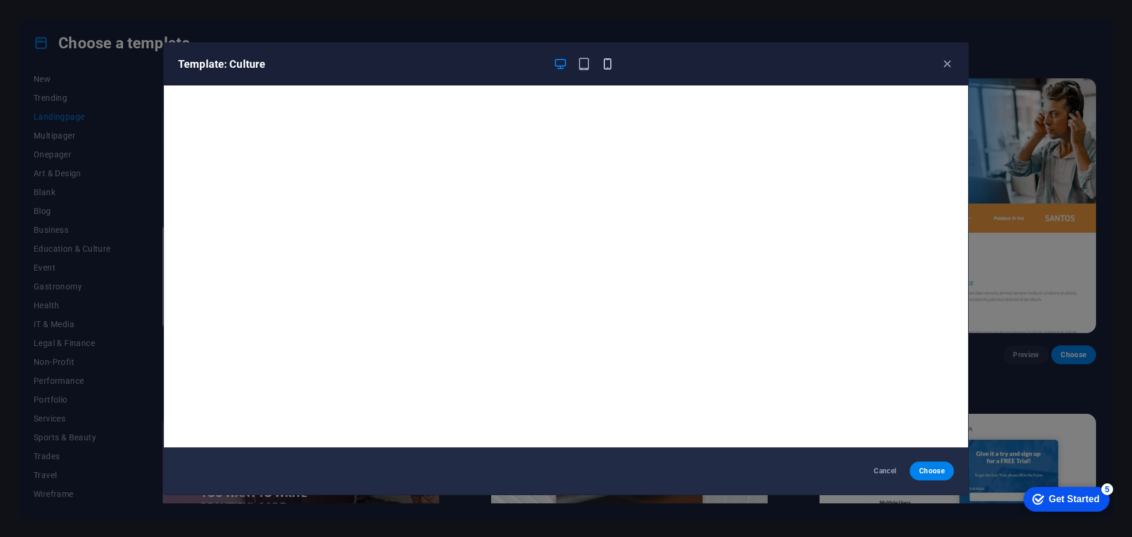
click at [611, 65] on icon "button" at bounding box center [608, 64] width 14 height 14
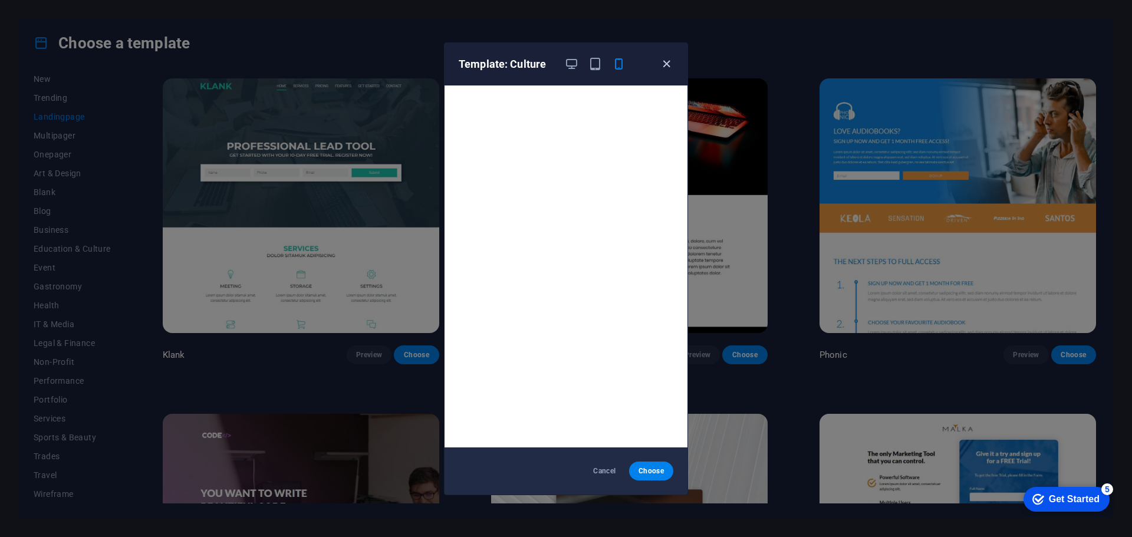
click at [667, 60] on icon "button" at bounding box center [667, 64] width 14 height 14
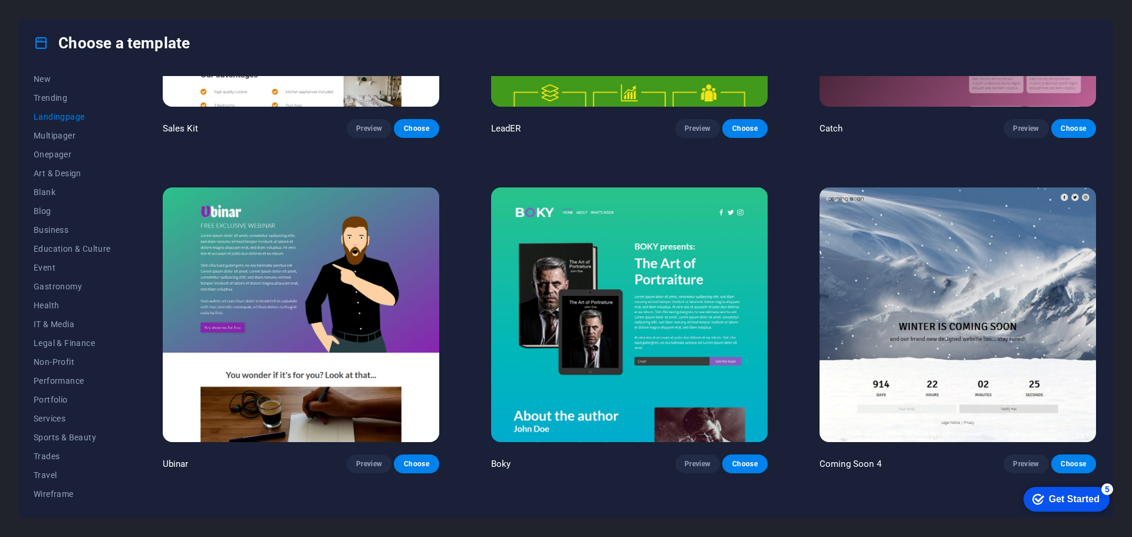
scroll to position [2299, 0]
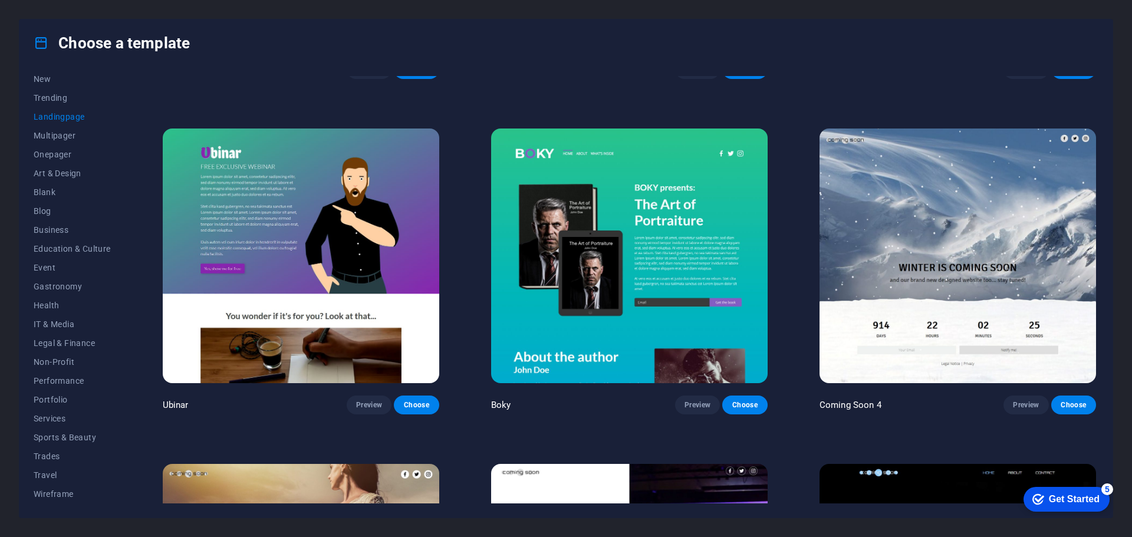
click at [966, 264] on img at bounding box center [957, 256] width 276 height 255
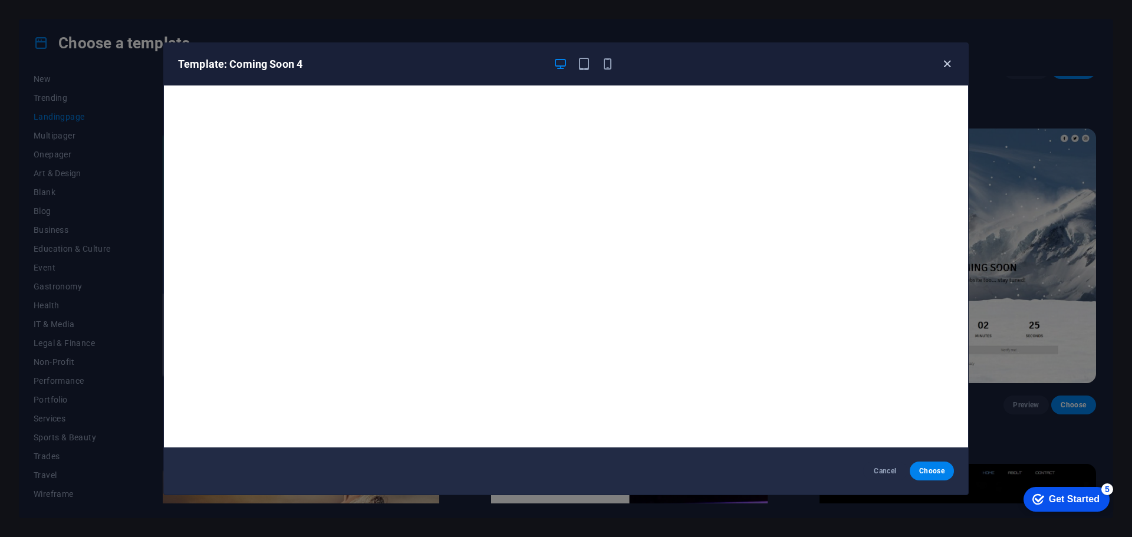
click at [953, 66] on icon "button" at bounding box center [947, 64] width 14 height 14
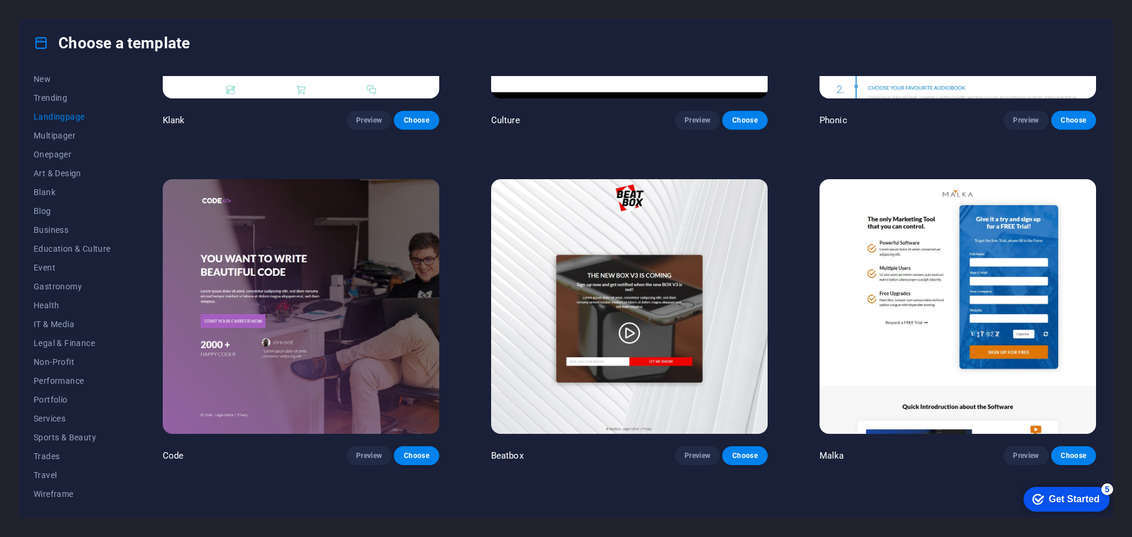
scroll to position [0, 0]
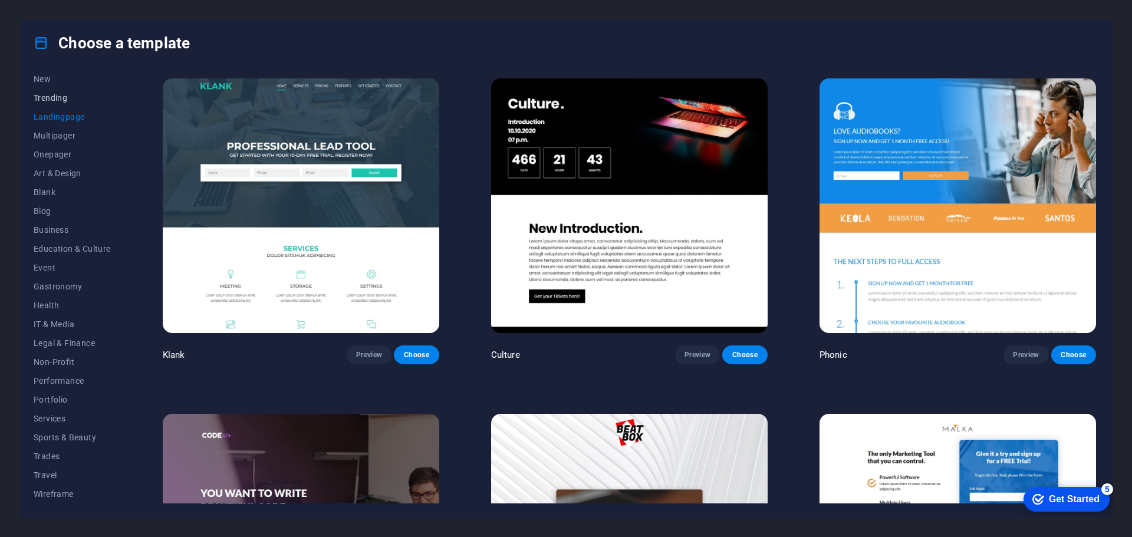
click at [74, 93] on button "Trending" at bounding box center [72, 97] width 77 height 19
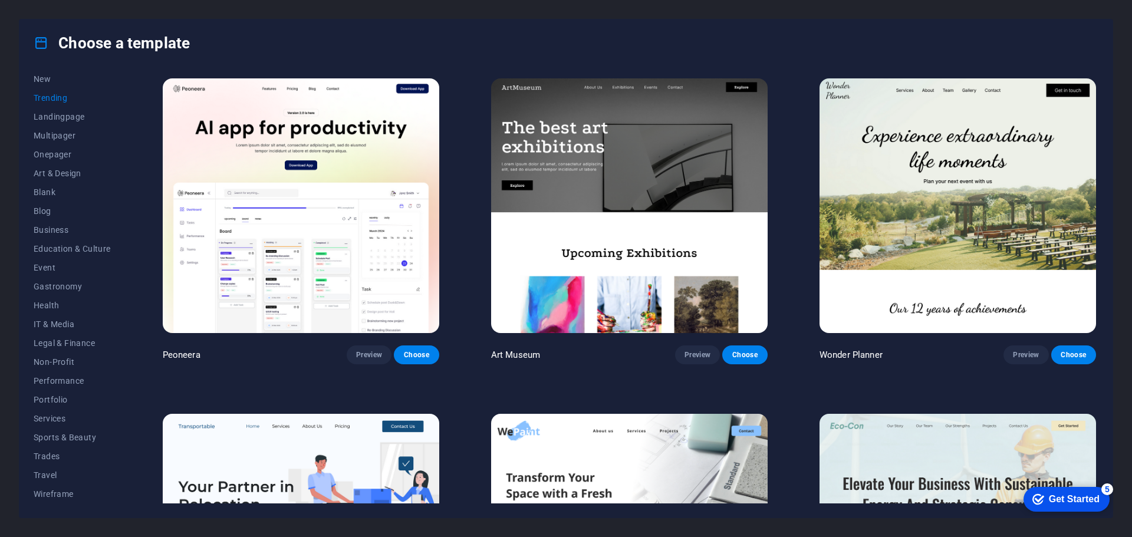
scroll to position [236, 0]
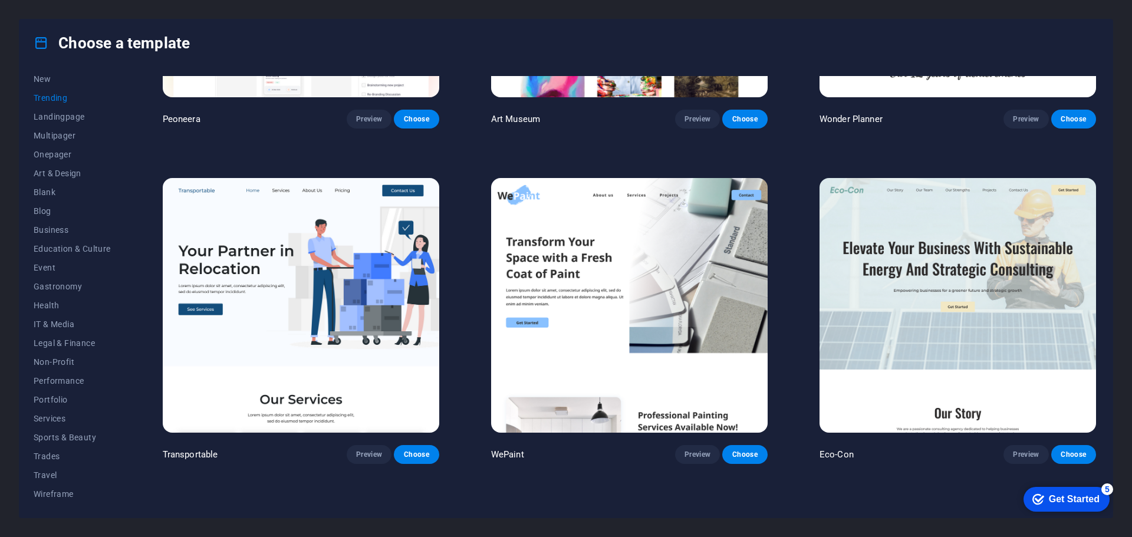
click at [358, 297] on img at bounding box center [301, 305] width 276 height 255
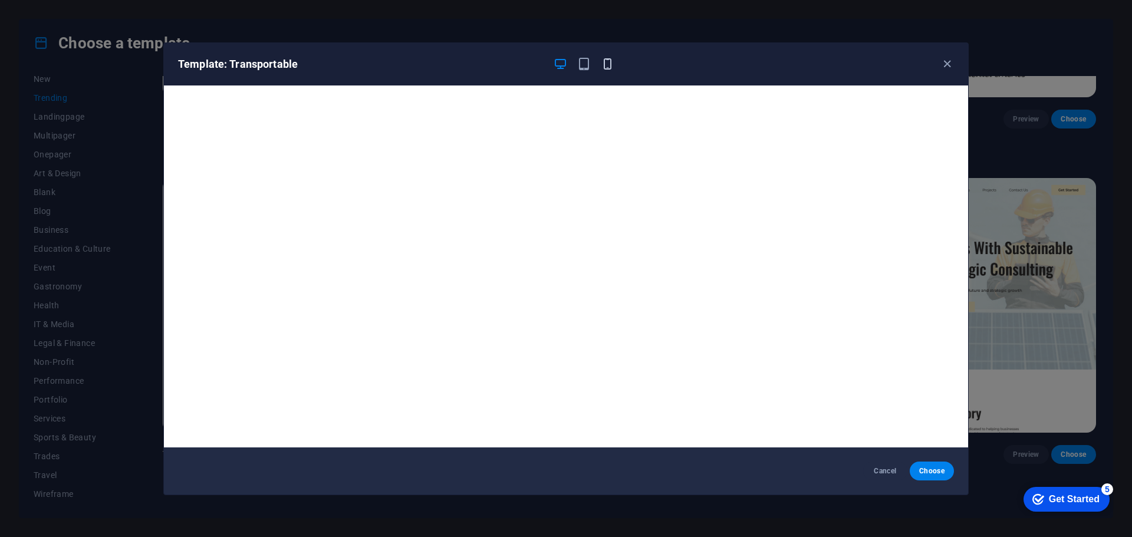
click at [601, 67] on icon "button" at bounding box center [608, 64] width 14 height 14
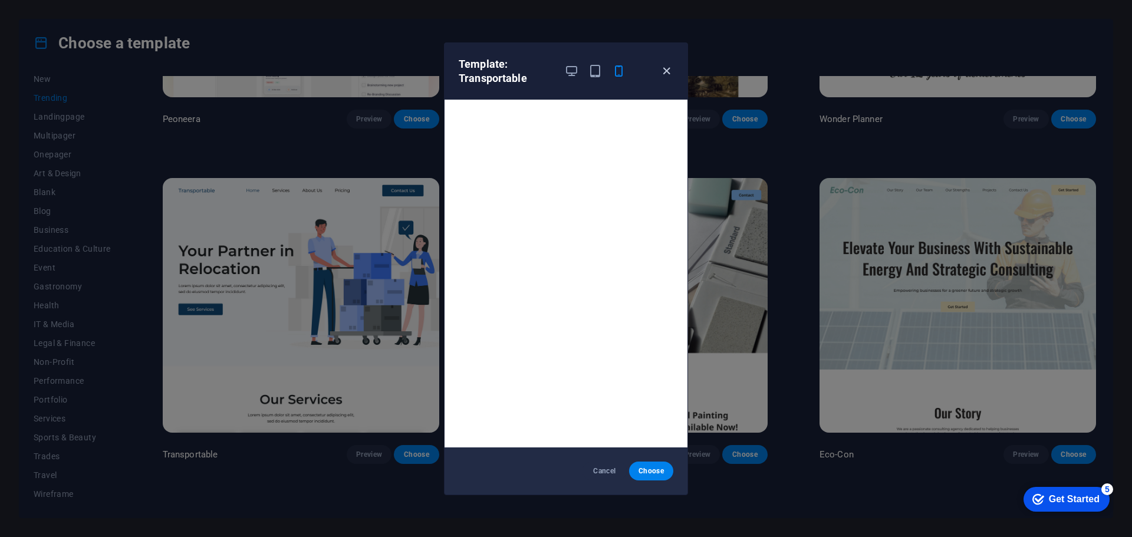
click at [671, 65] on icon "button" at bounding box center [667, 71] width 14 height 14
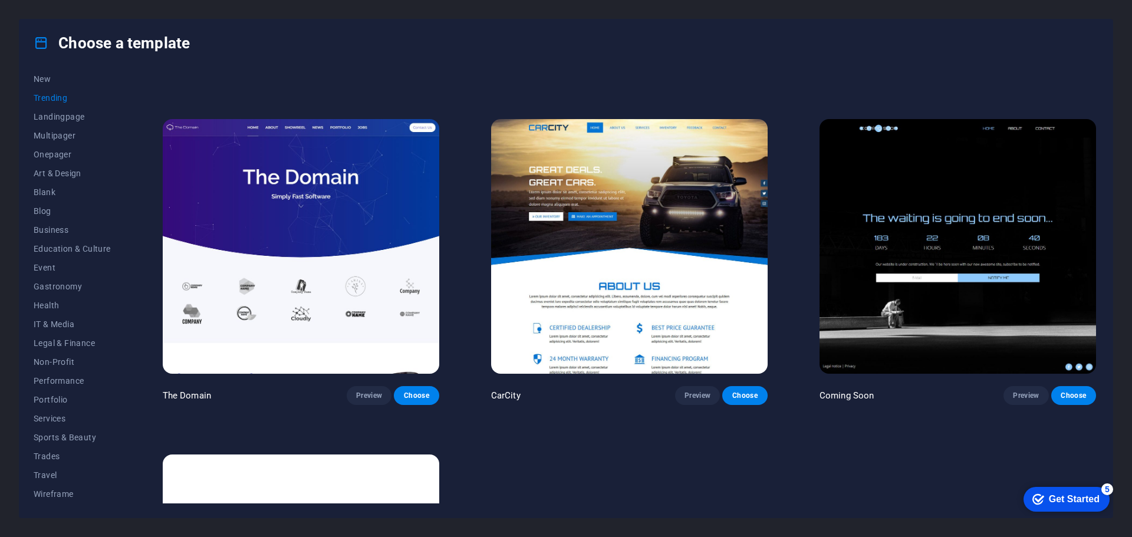
scroll to position [1356, 0]
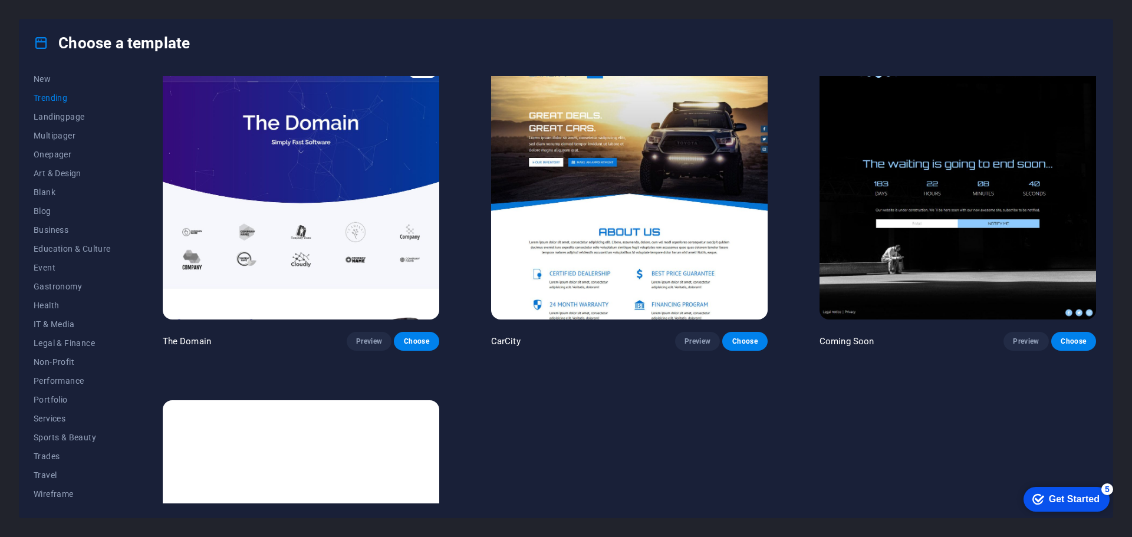
click at [326, 228] on img at bounding box center [301, 192] width 276 height 255
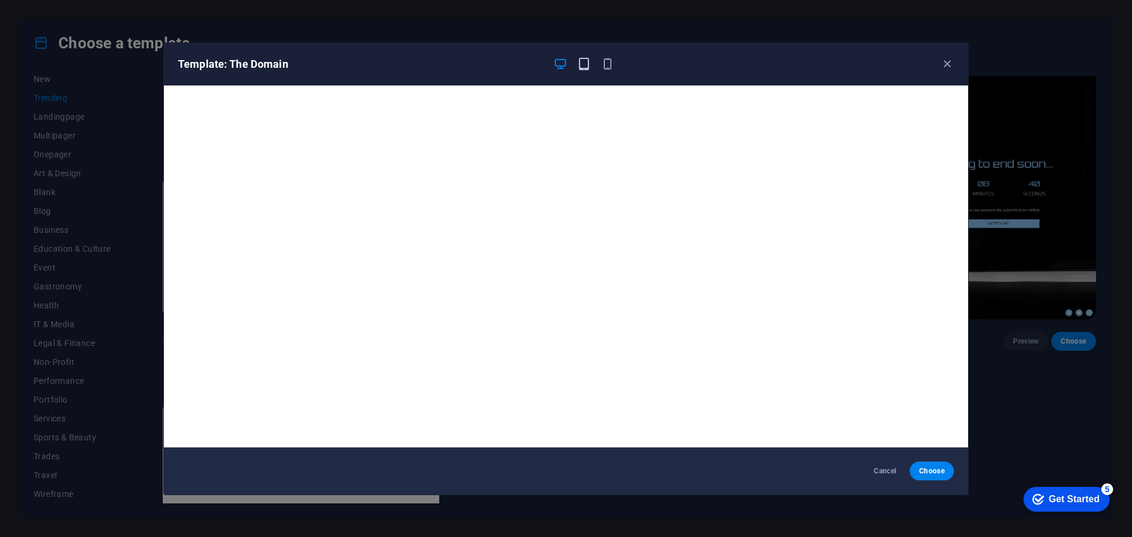
click at [579, 68] on icon "button" at bounding box center [584, 64] width 14 height 14
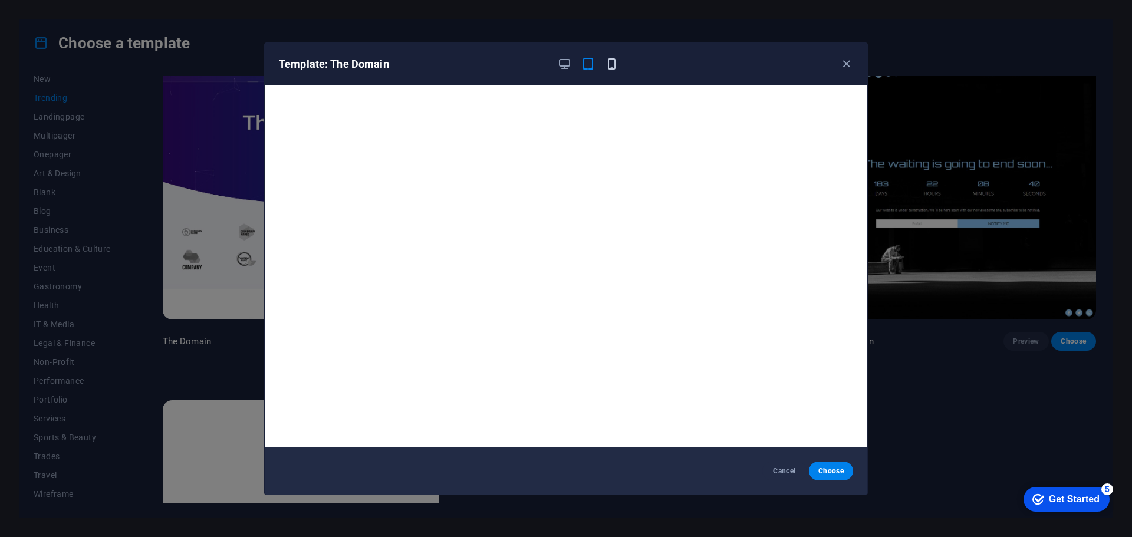
click at [613, 67] on icon "button" at bounding box center [612, 64] width 14 height 14
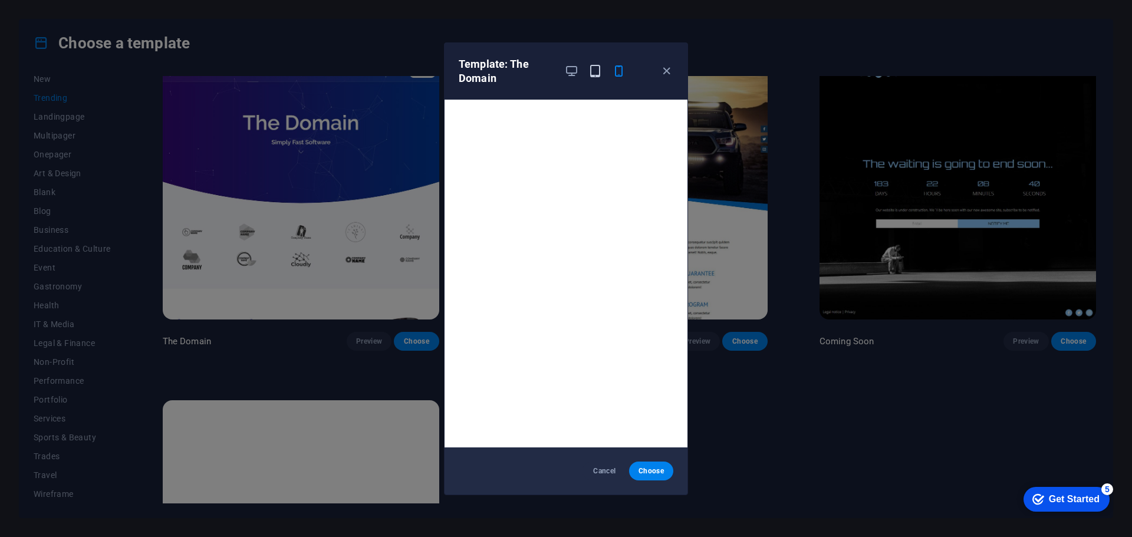
click at [588, 70] on icon "button" at bounding box center [595, 71] width 14 height 14
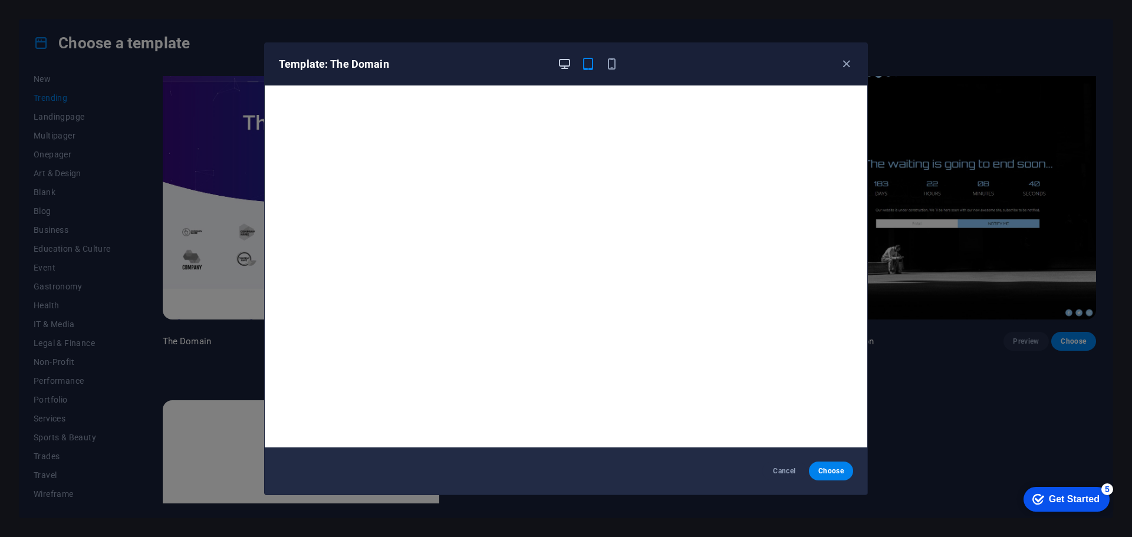
click at [558, 70] on icon "button" at bounding box center [565, 64] width 14 height 14
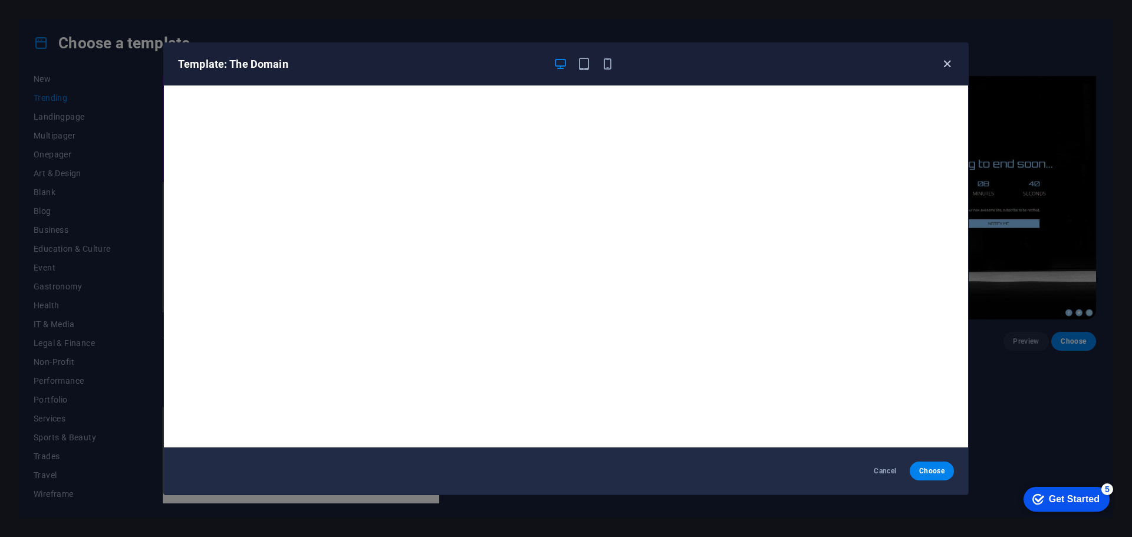
click at [949, 67] on icon "button" at bounding box center [947, 64] width 14 height 14
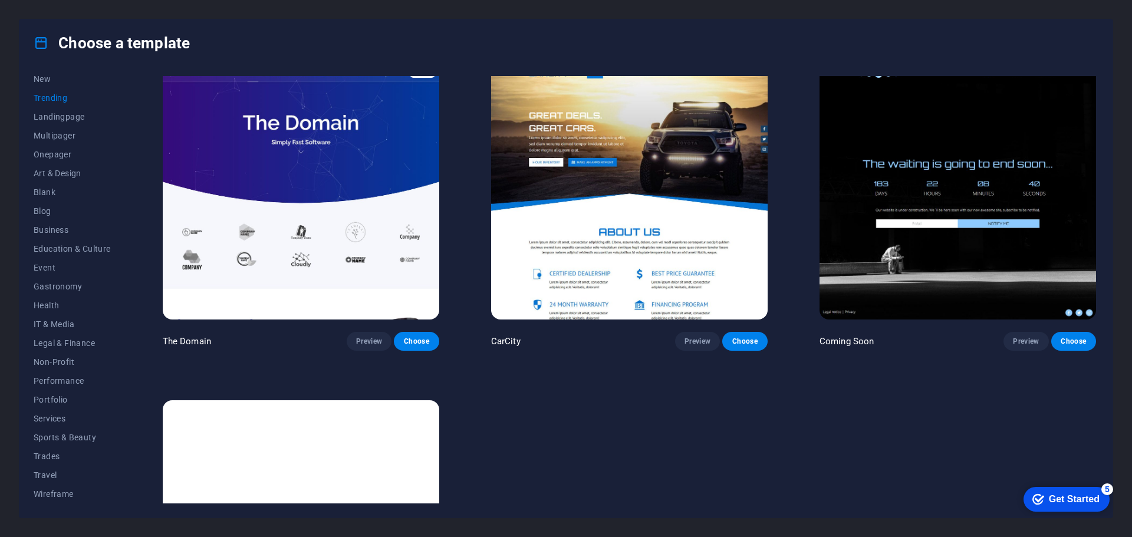
click at [356, 183] on img at bounding box center [301, 192] width 276 height 255
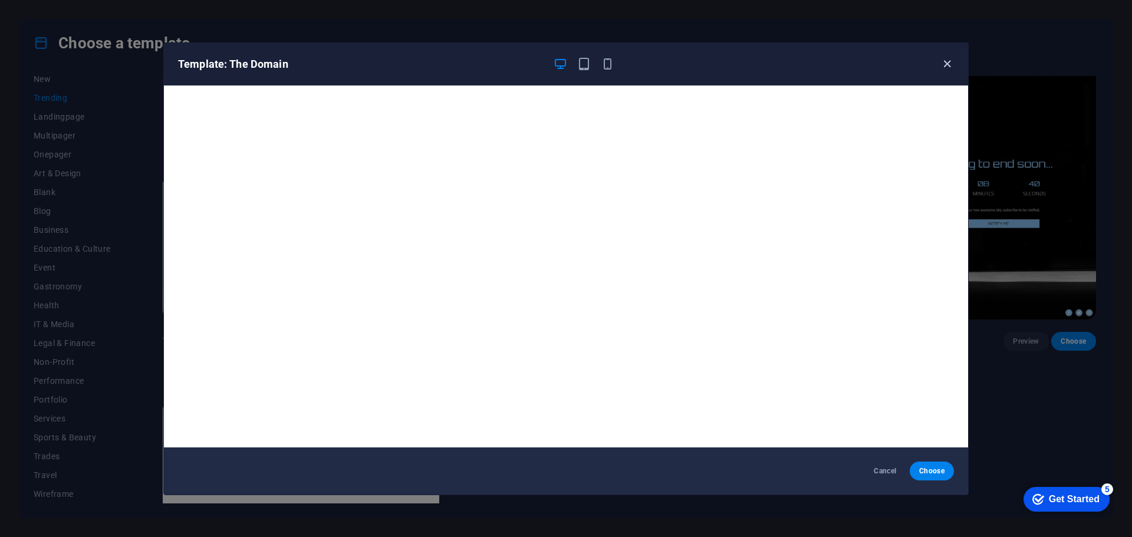
click at [942, 62] on icon "button" at bounding box center [947, 64] width 14 height 14
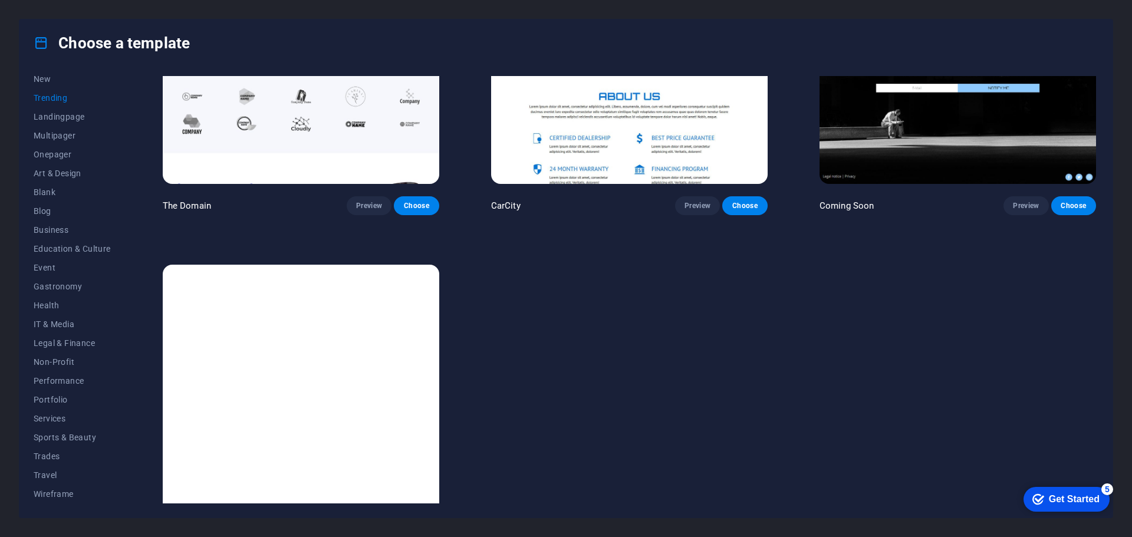
scroll to position [1531, 0]
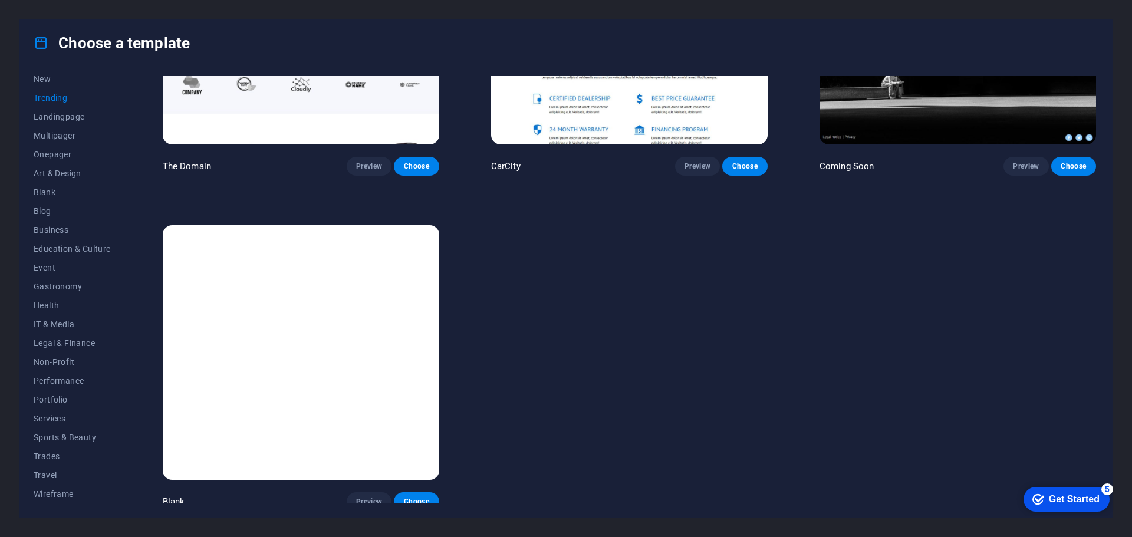
click at [374, 285] on img at bounding box center [301, 352] width 276 height 255
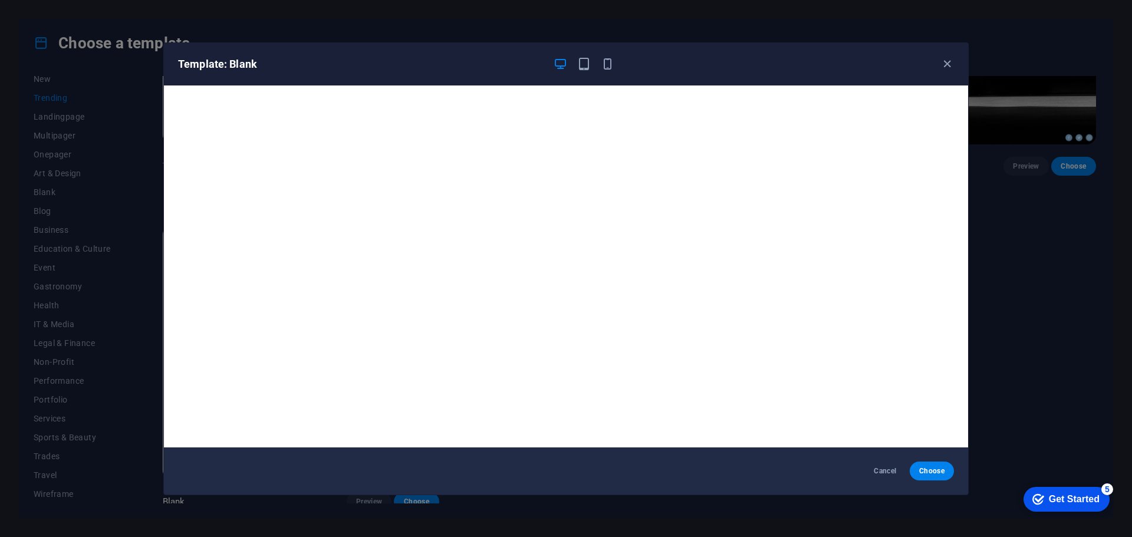
click at [1079, 321] on div "Template: Blank Cancel Choose" at bounding box center [566, 268] width 1132 height 537
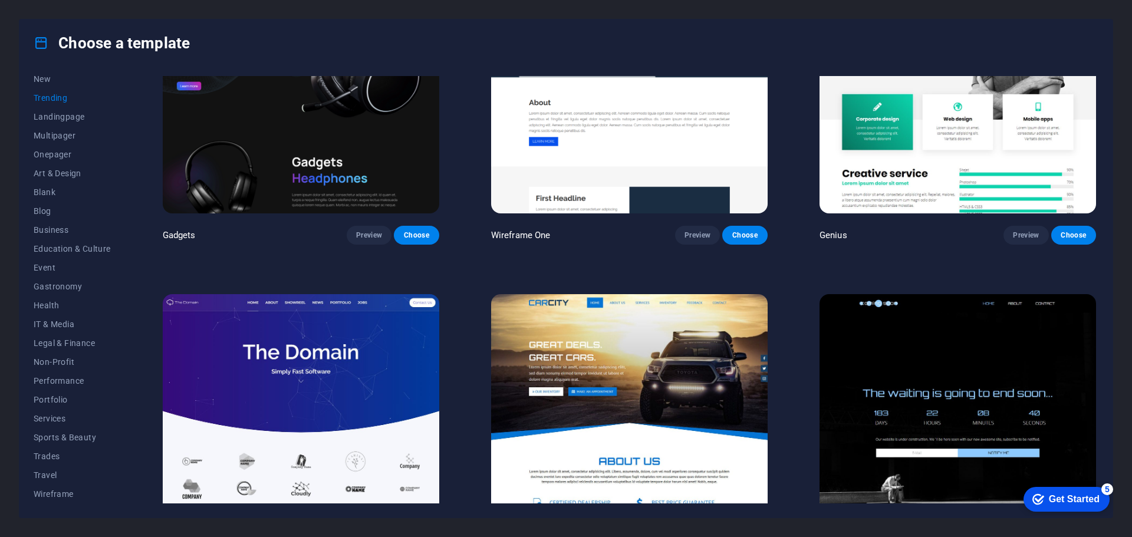
scroll to position [1059, 0]
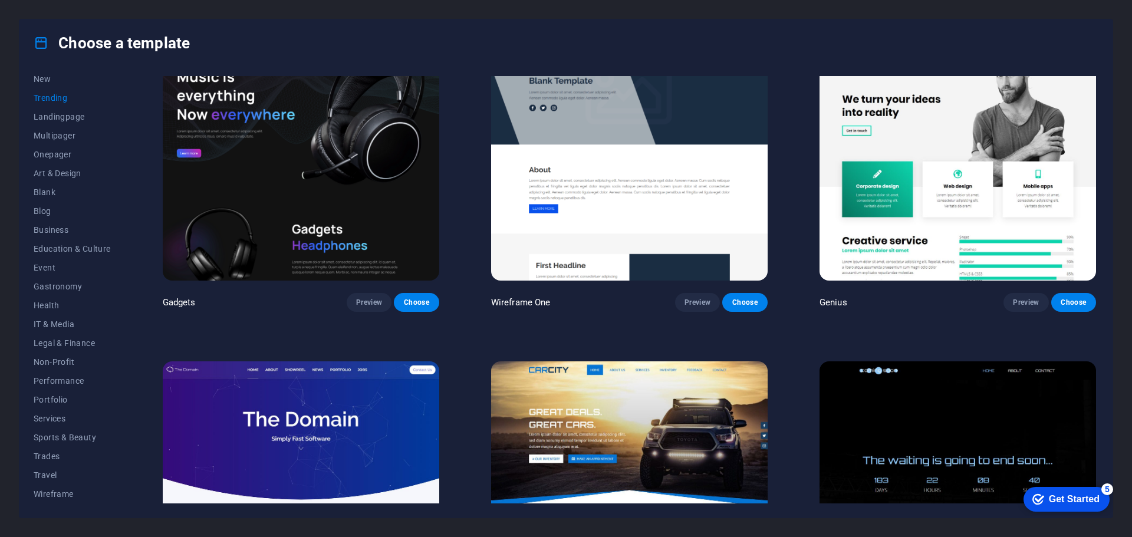
click at [332, 214] on img at bounding box center [301, 153] width 276 height 255
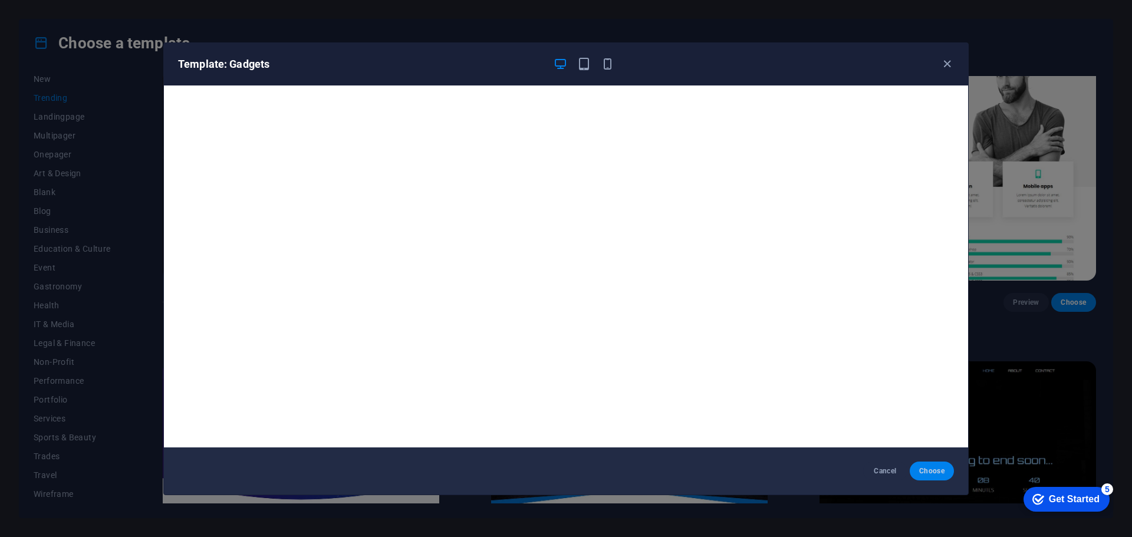
click at [935, 472] on span "Choose" at bounding box center [931, 470] width 25 height 9
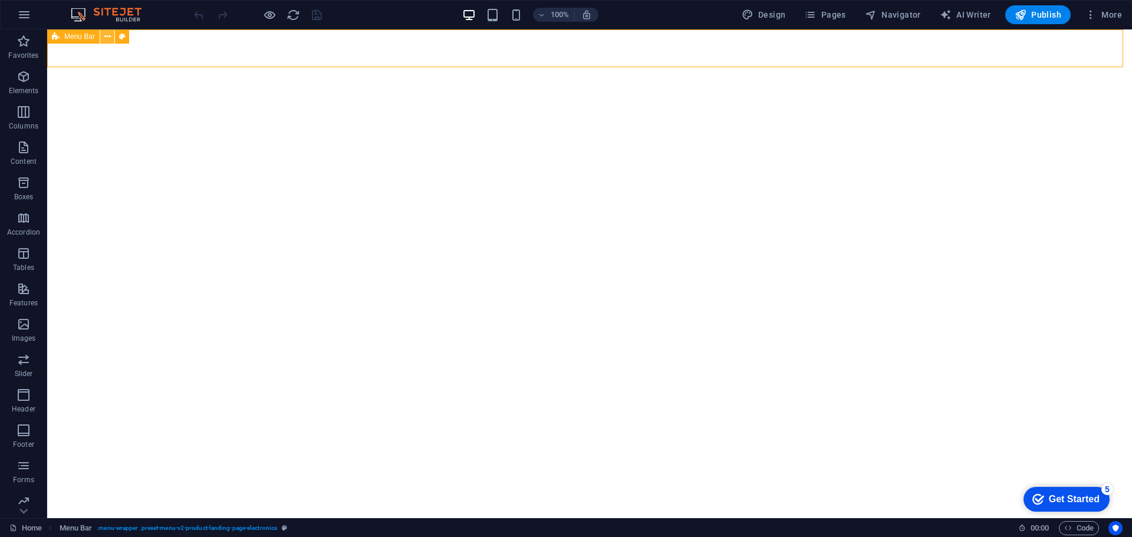
click at [104, 35] on icon at bounding box center [107, 37] width 6 height 12
click at [29, 291] on icon "button" at bounding box center [24, 289] width 14 height 14
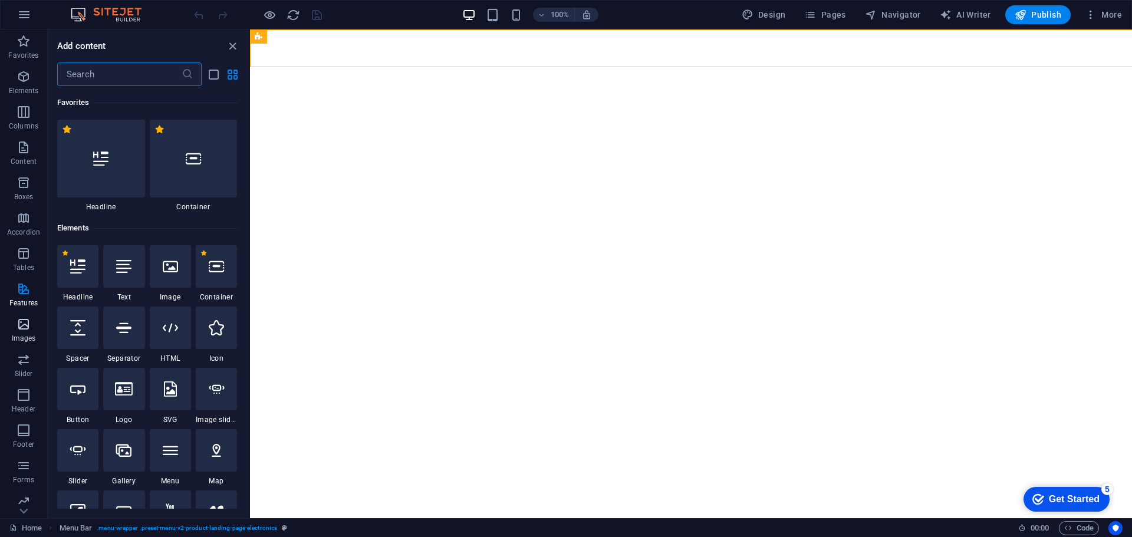
click at [17, 342] on p "Images" at bounding box center [24, 338] width 24 height 9
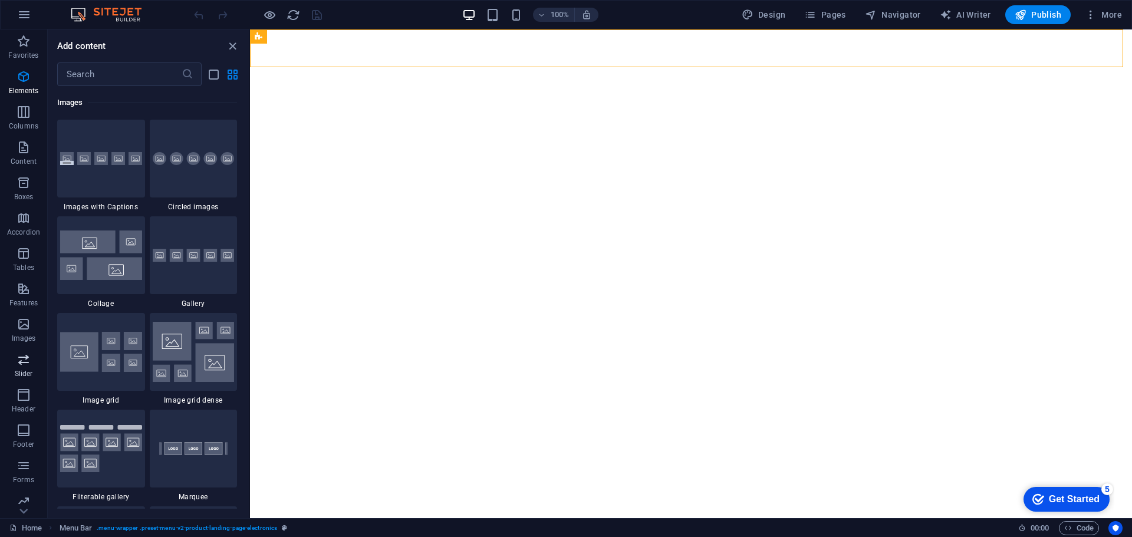
click at [19, 363] on icon "button" at bounding box center [24, 360] width 14 height 14
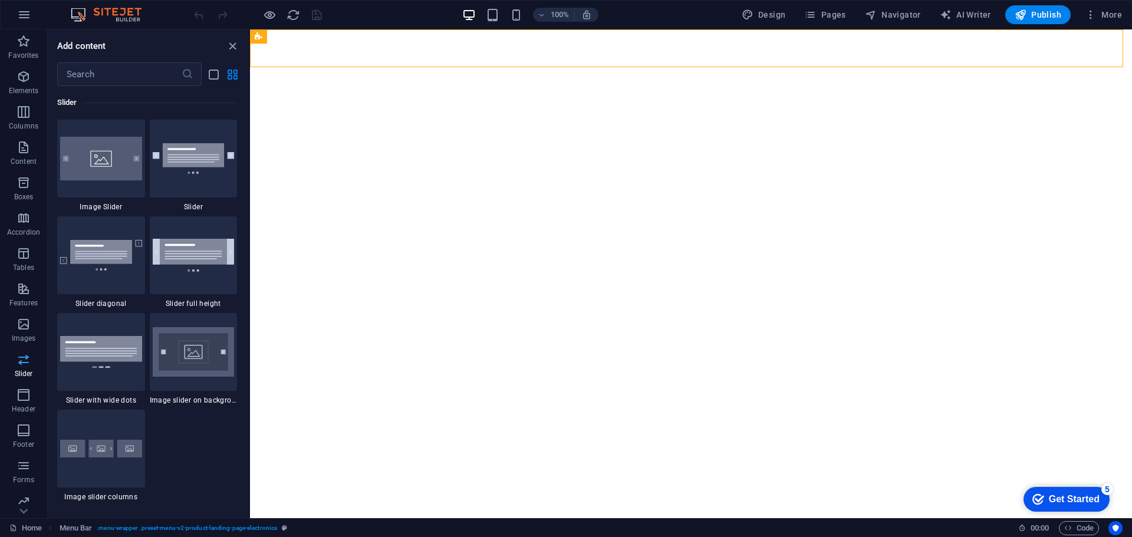
scroll to position [42, 0]
click at [20, 366] on p "Header" at bounding box center [24, 367] width 24 height 9
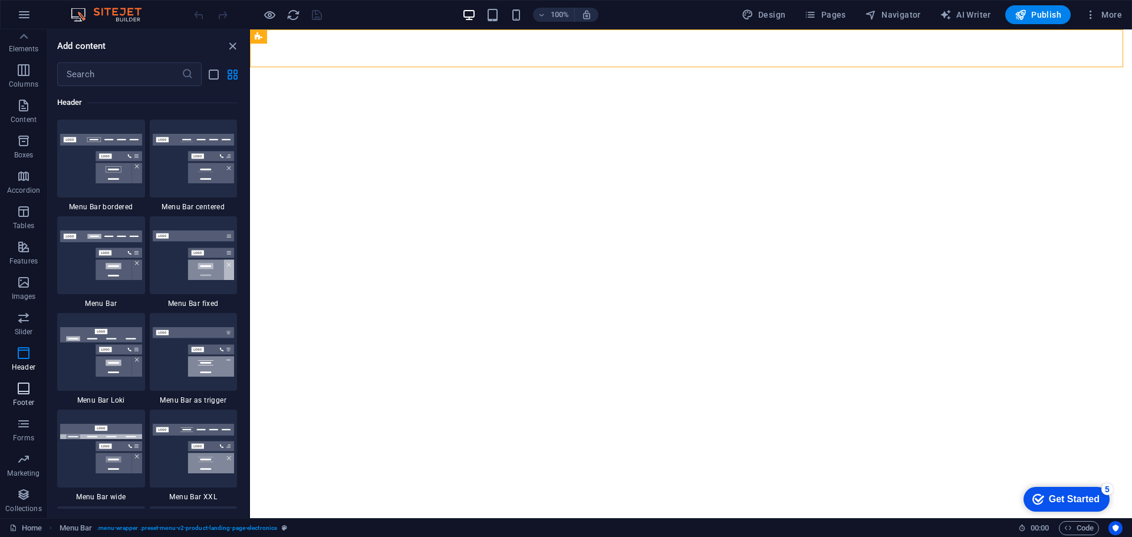
click at [17, 394] on icon "button" at bounding box center [24, 388] width 14 height 14
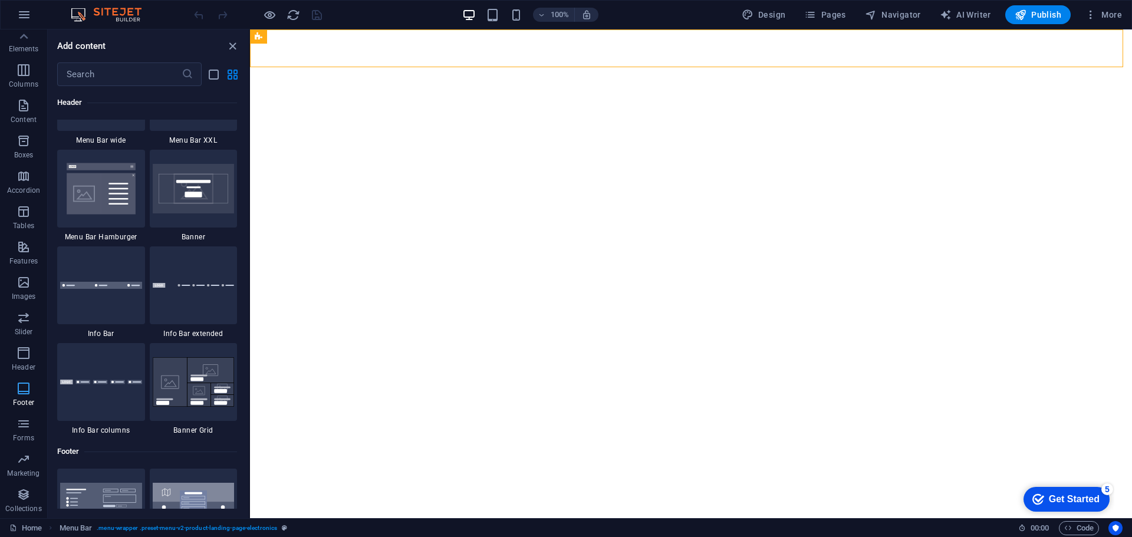
scroll to position [7805, 0]
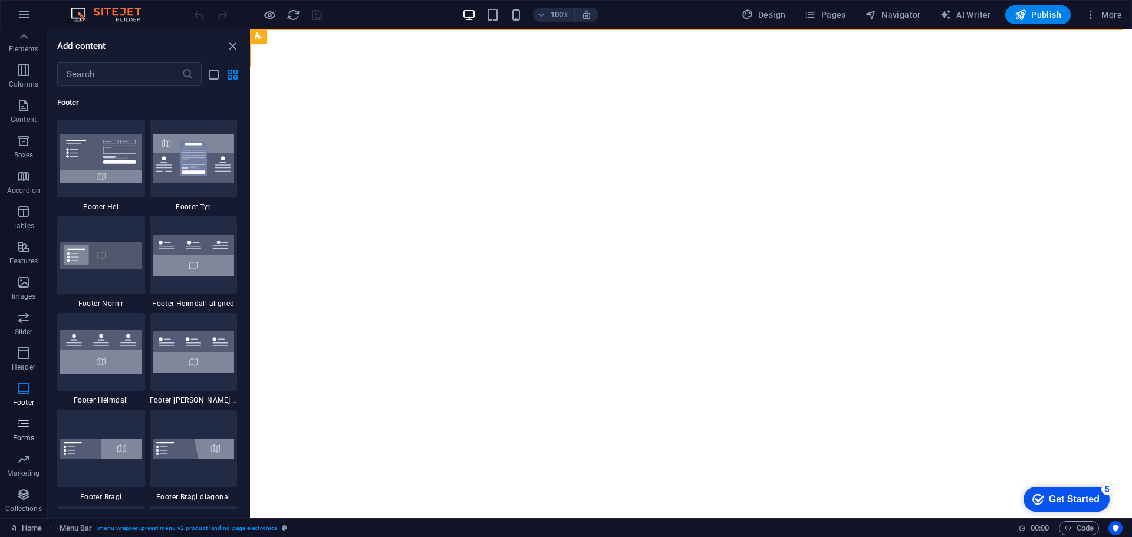
click at [20, 420] on icon "button" at bounding box center [24, 424] width 14 height 14
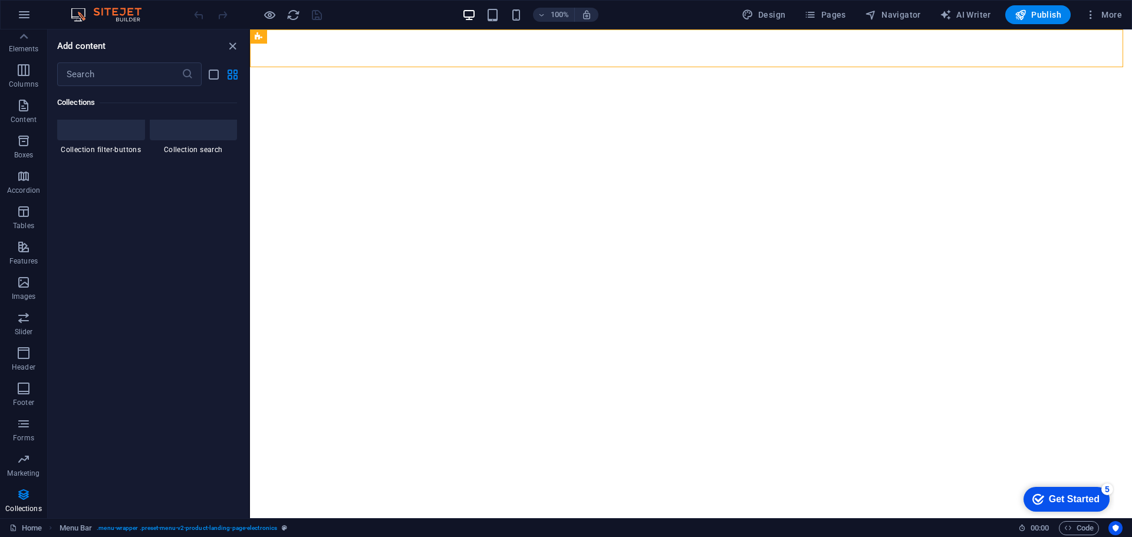
scroll to position [11299, 0]
